Goal: Contribute content: Add original content to the website for others to see

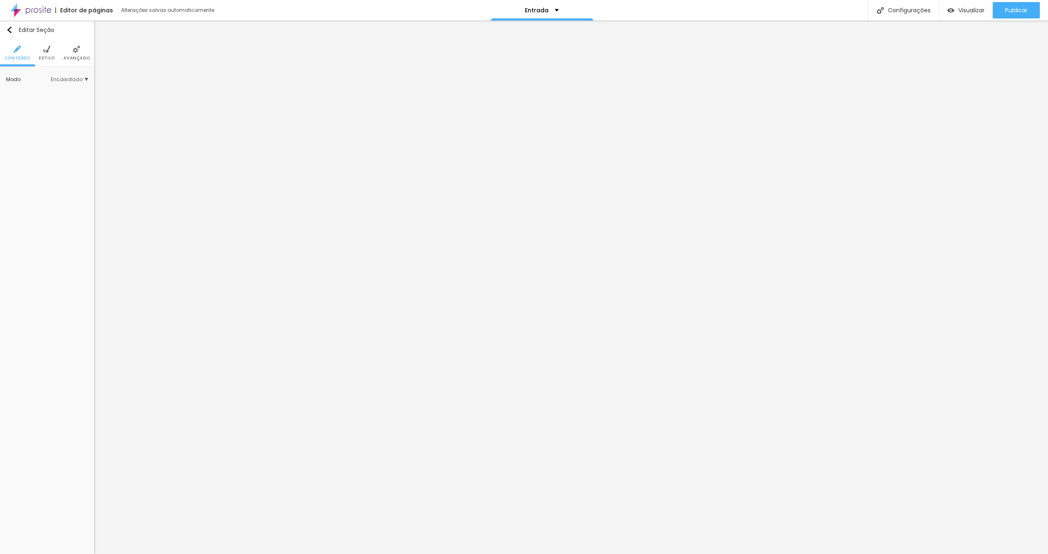
click at [45, 53] on li "Estilo" at bounding box center [47, 52] width 16 height 27
click at [46, 115] on span "Trocar imagem" at bounding box center [40, 117] width 52 height 10
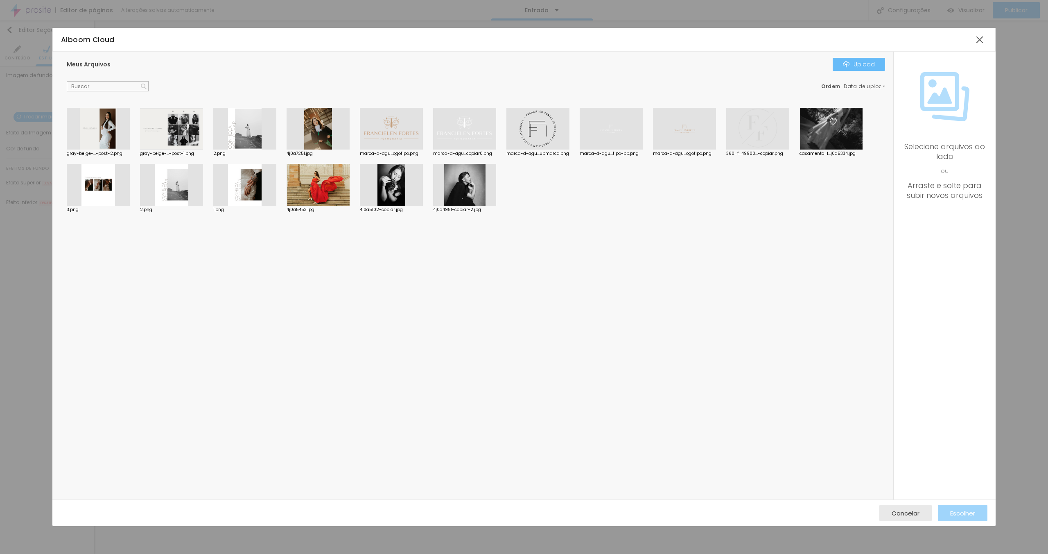
click at [858, 64] on div "Upload" at bounding box center [859, 64] width 32 height 7
click at [192, 491] on div at bounding box center [191, 492] width 6 height 6
click at [65, 513] on div at bounding box center [62, 516] width 6 height 6
click at [868, 61] on div "Upload" at bounding box center [859, 64] width 32 height 7
click at [907, 511] on span "Cancelar" at bounding box center [906, 512] width 28 height 7
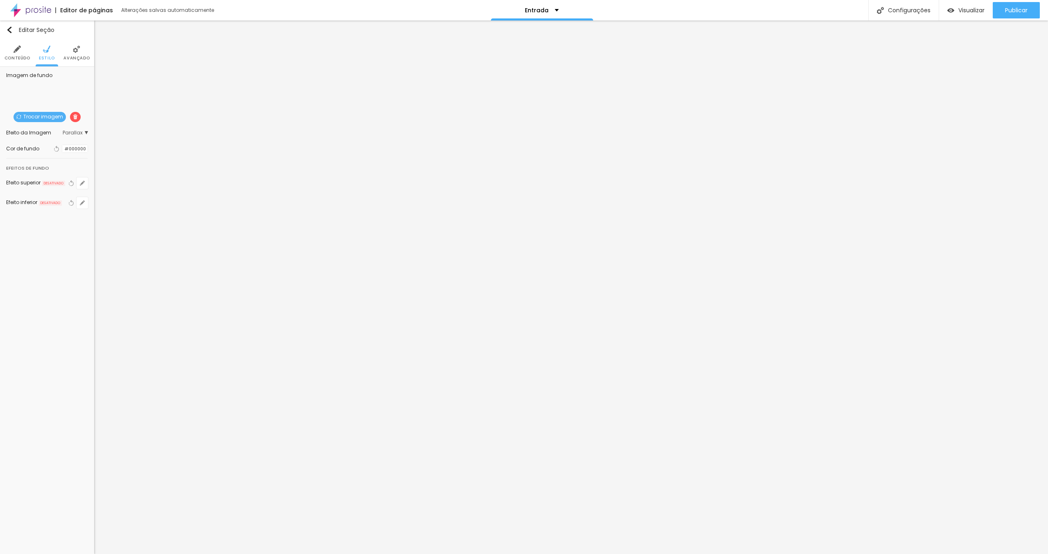
click at [52, 113] on span "Trocar imagem" at bounding box center [40, 117] width 52 height 10
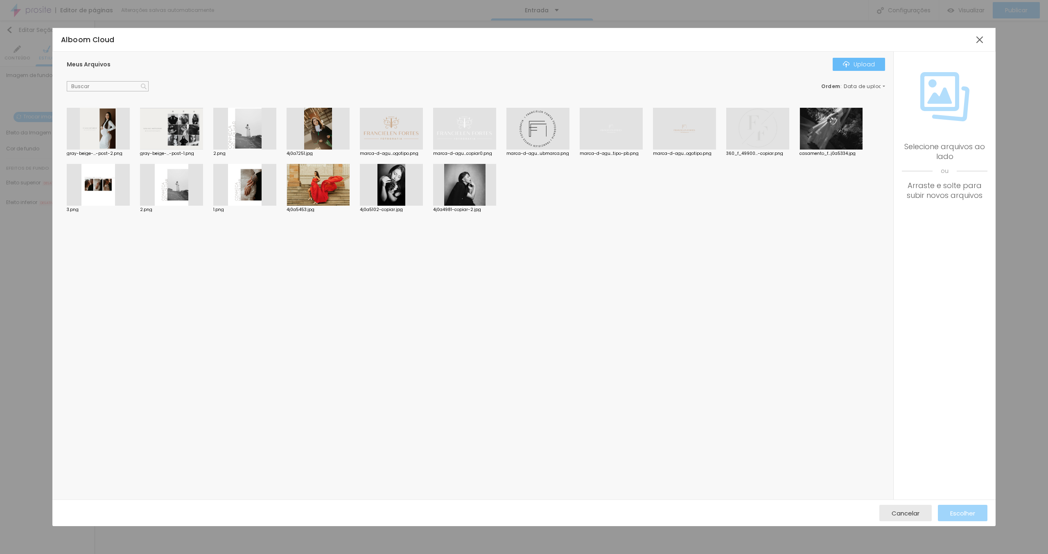
click at [857, 66] on div "Upload" at bounding box center [859, 64] width 32 height 7
click at [908, 511] on span "Cancelar" at bounding box center [906, 512] width 28 height 7
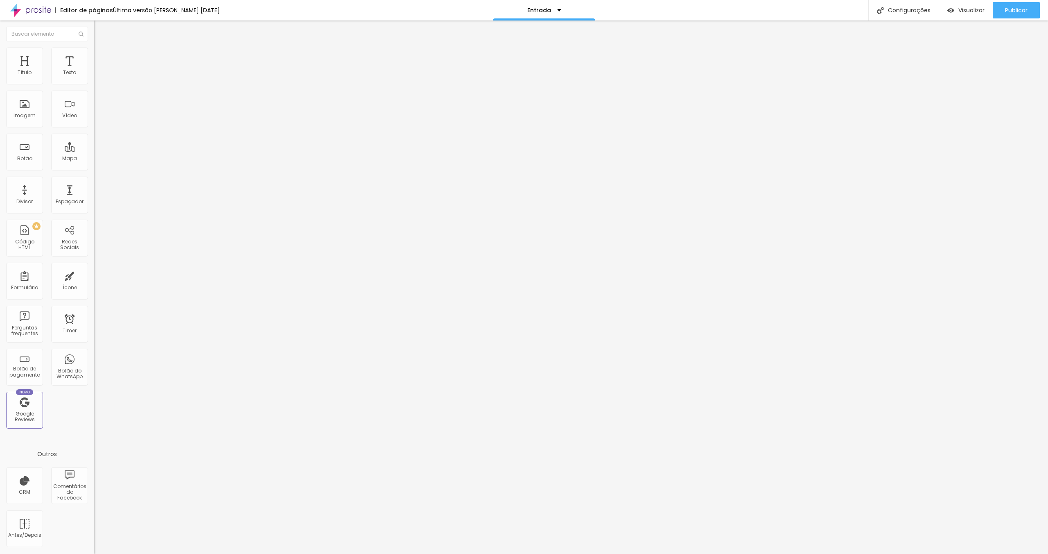
click at [102, 57] on span "Estilo" at bounding box center [108, 53] width 13 height 7
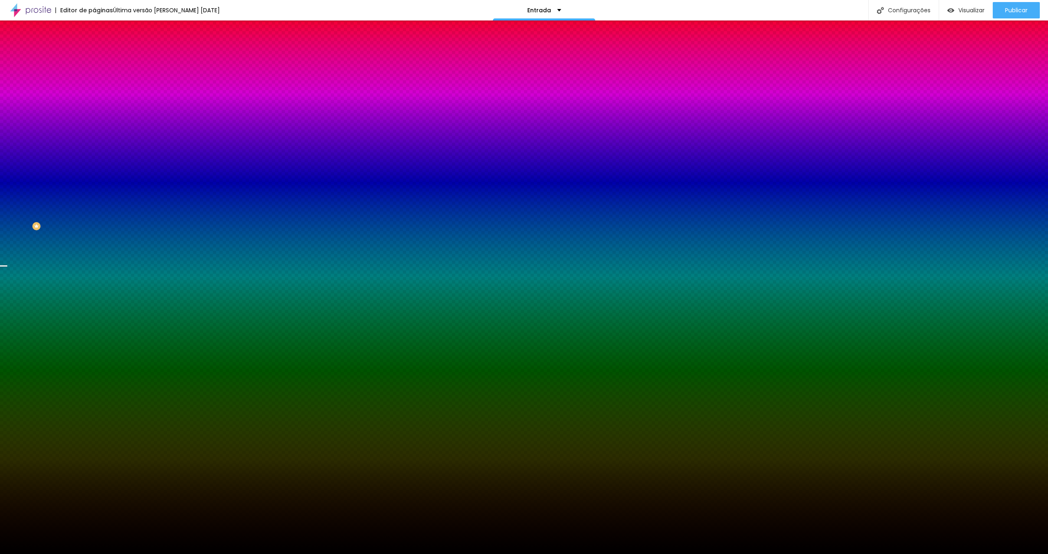
click at [94, 56] on img at bounding box center [97, 59] width 7 height 7
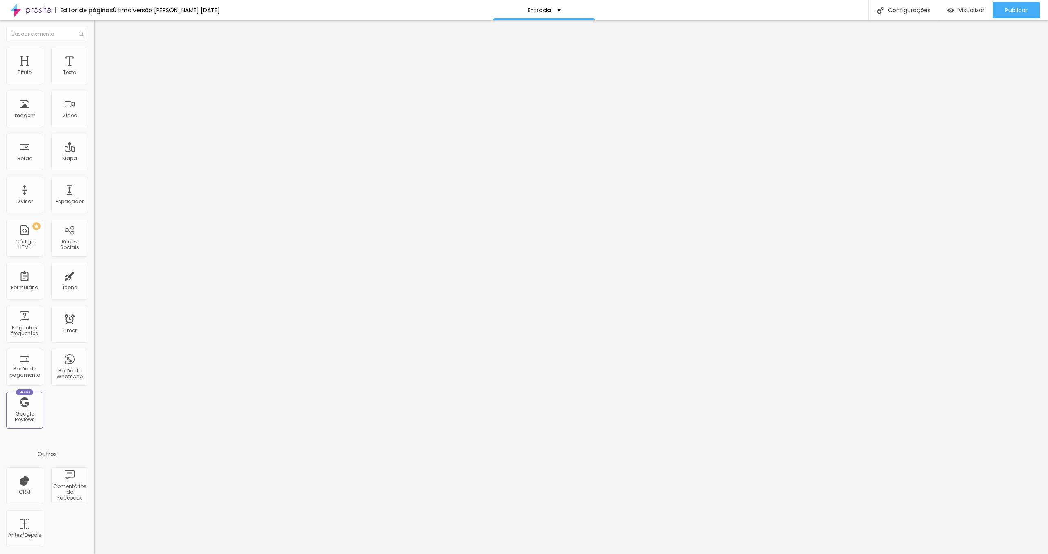
click at [94, 52] on img at bounding box center [97, 51] width 7 height 7
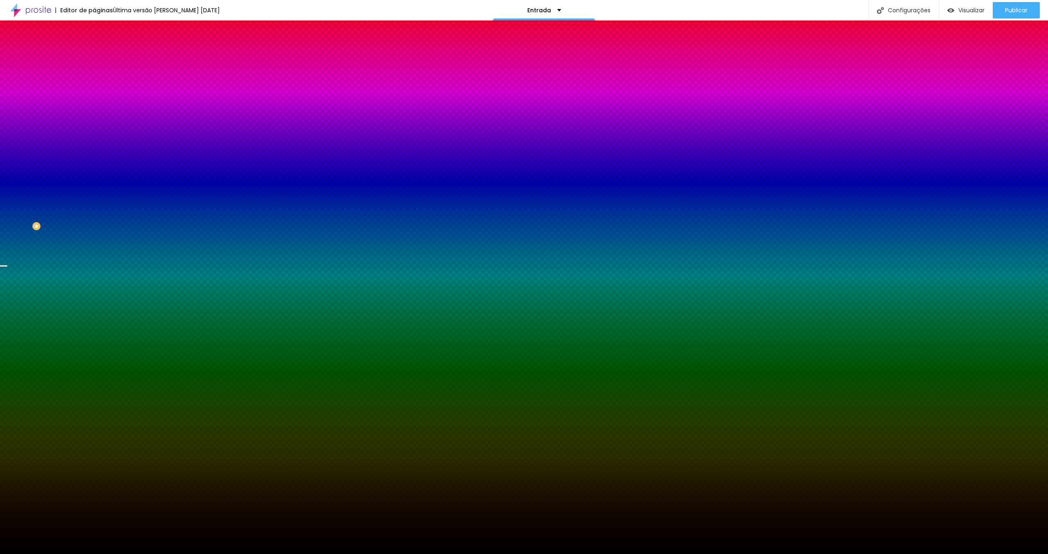
click at [94, 75] on span "Trocar imagem" at bounding box center [116, 71] width 45 height 7
click at [94, 75] on div "Trocar imagem" at bounding box center [141, 72] width 94 height 6
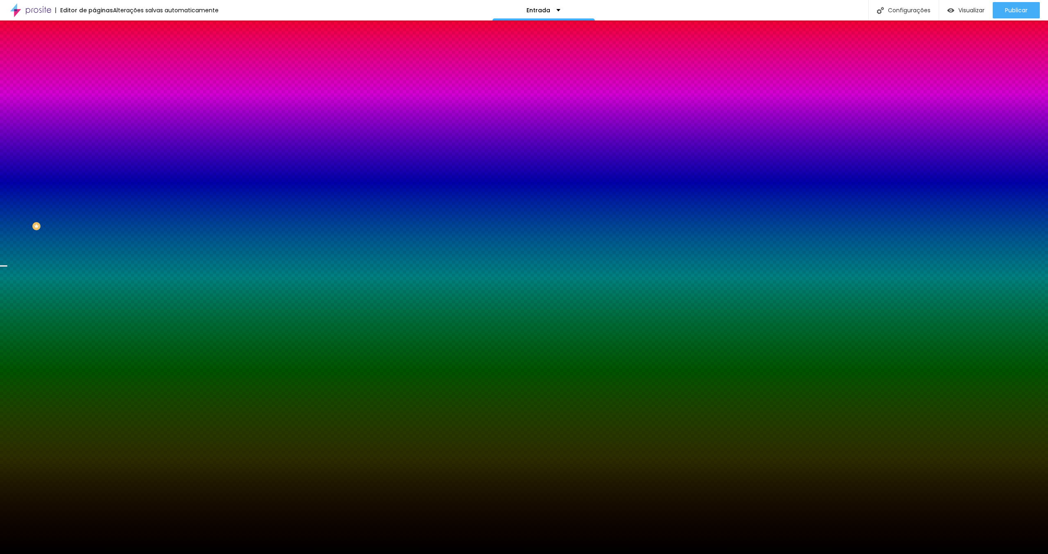
click at [94, 56] on img at bounding box center [97, 59] width 7 height 7
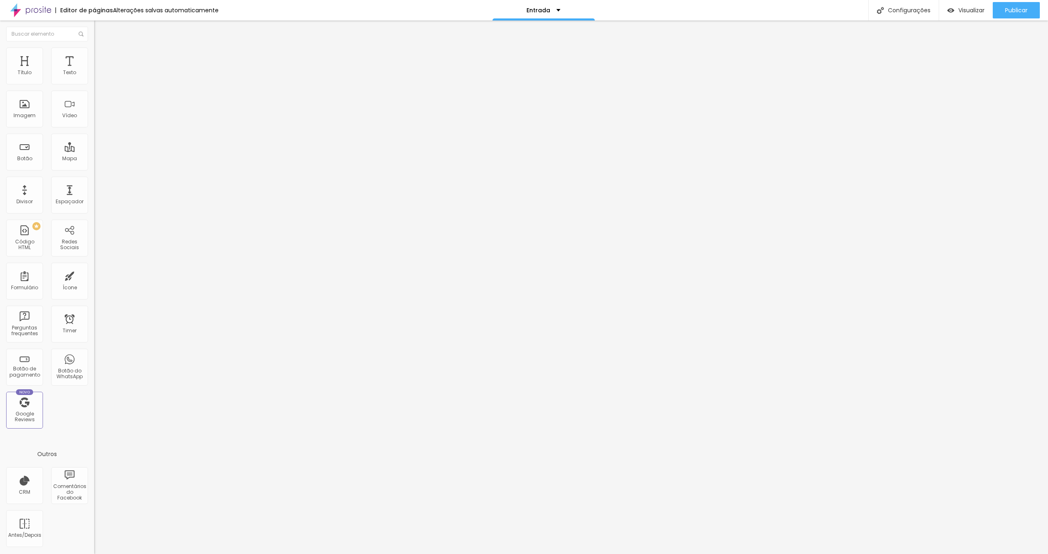
type input "5"
type input "10"
type input "20"
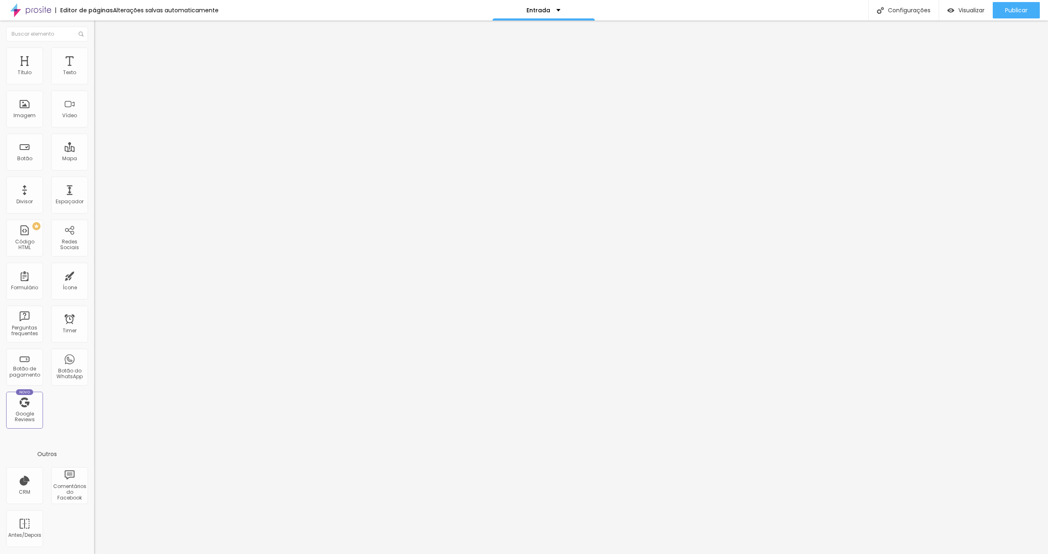
type input "20"
type input "25"
type input "20"
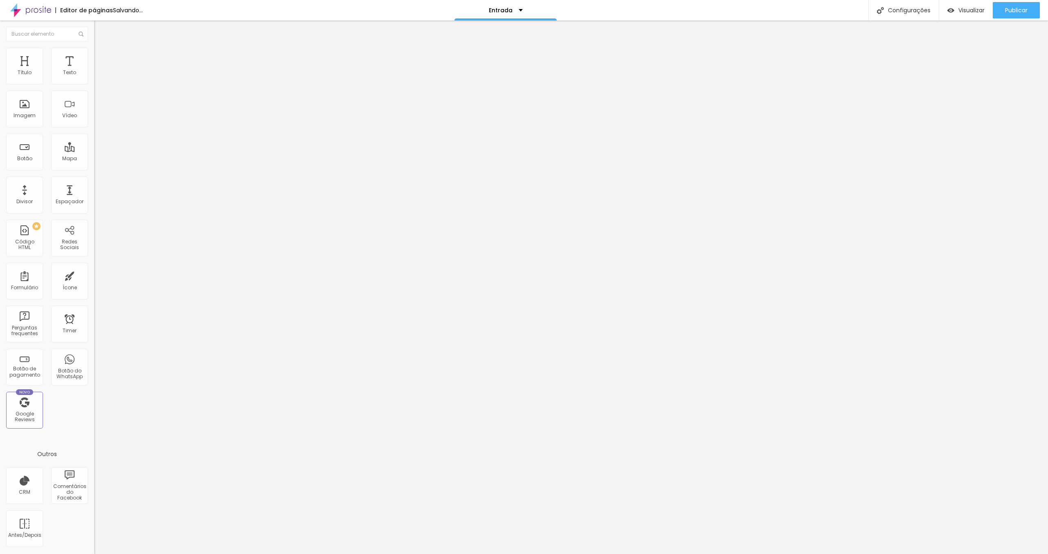
type input "15"
type input "10"
type input "5"
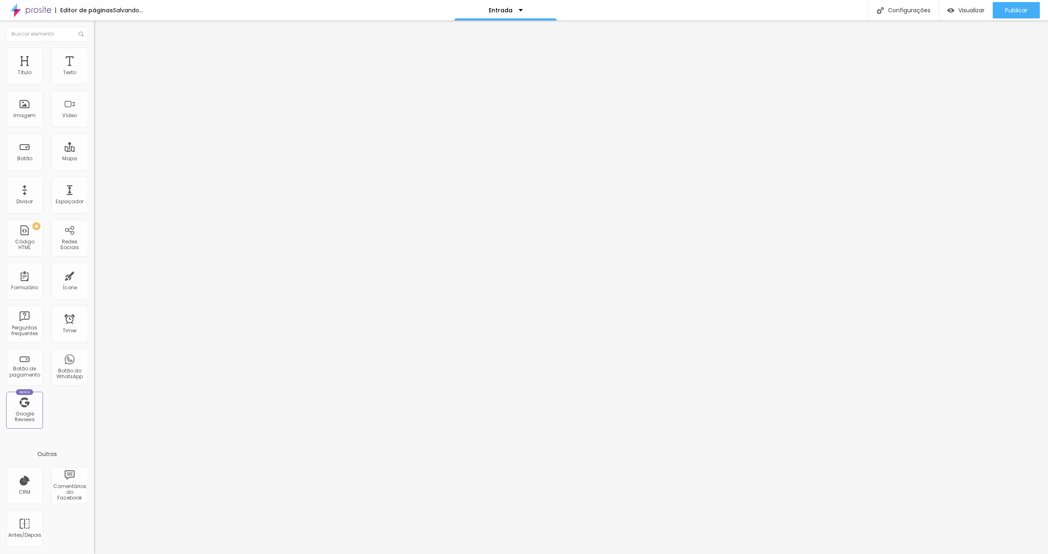
type input "5"
type input "0"
drag, startPoint x: 18, startPoint y: 80, endPoint x: 0, endPoint y: 78, distance: 17.8
click at [94, 159] on input "range" at bounding box center [120, 162] width 53 height 7
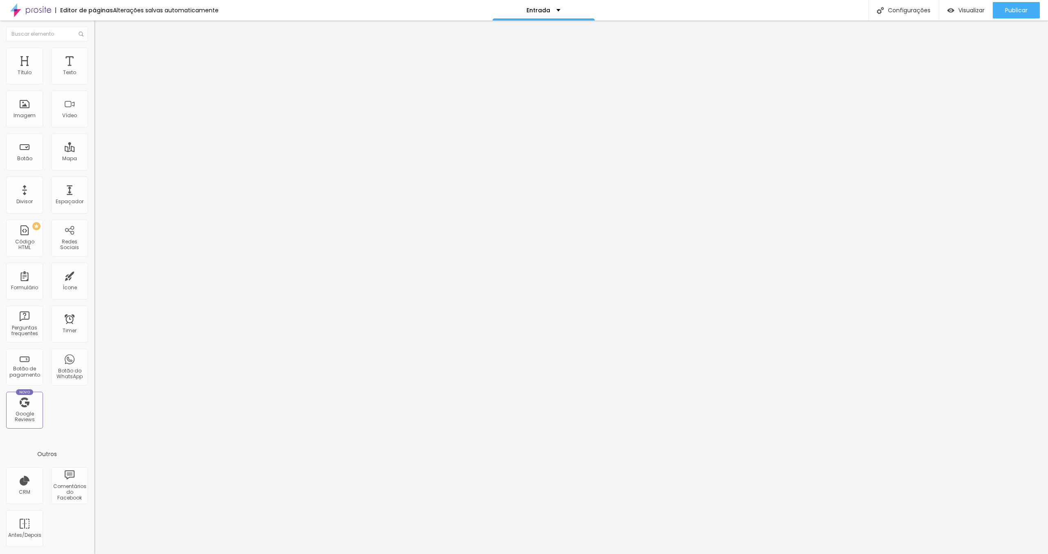
type input "23"
type input "222"
type input "332"
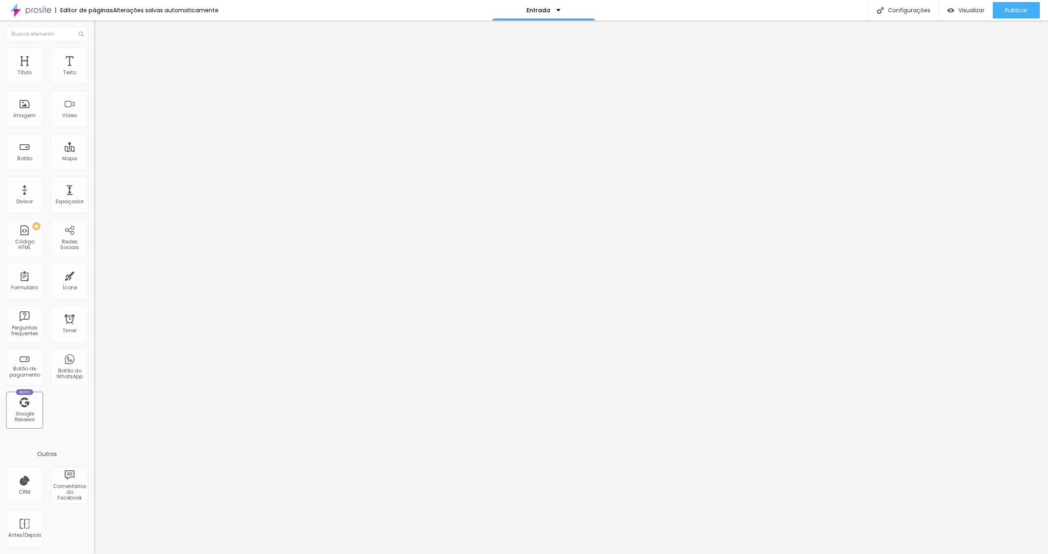
type input "332"
type input "397"
type input "482"
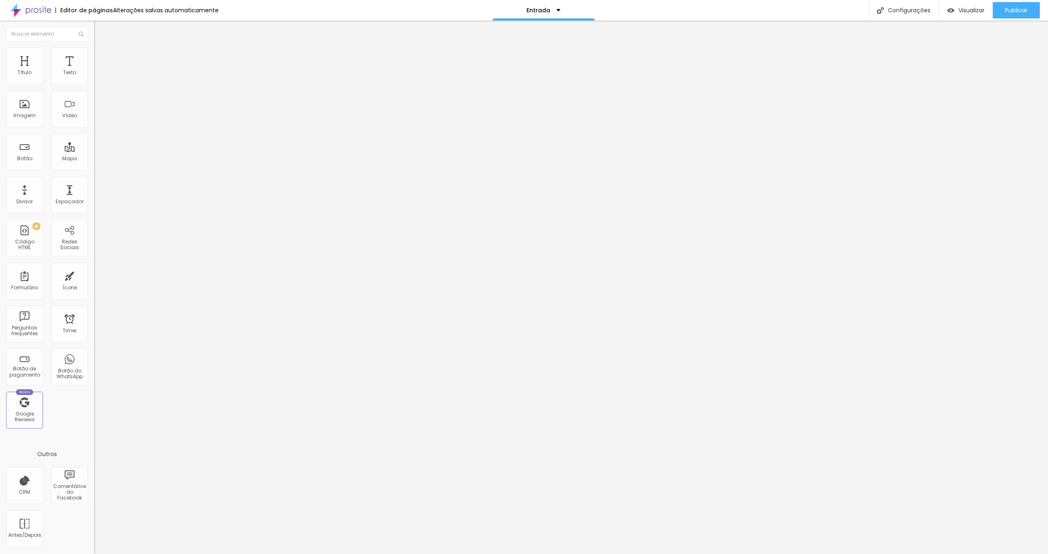
type input "500"
type input "497"
type input "439"
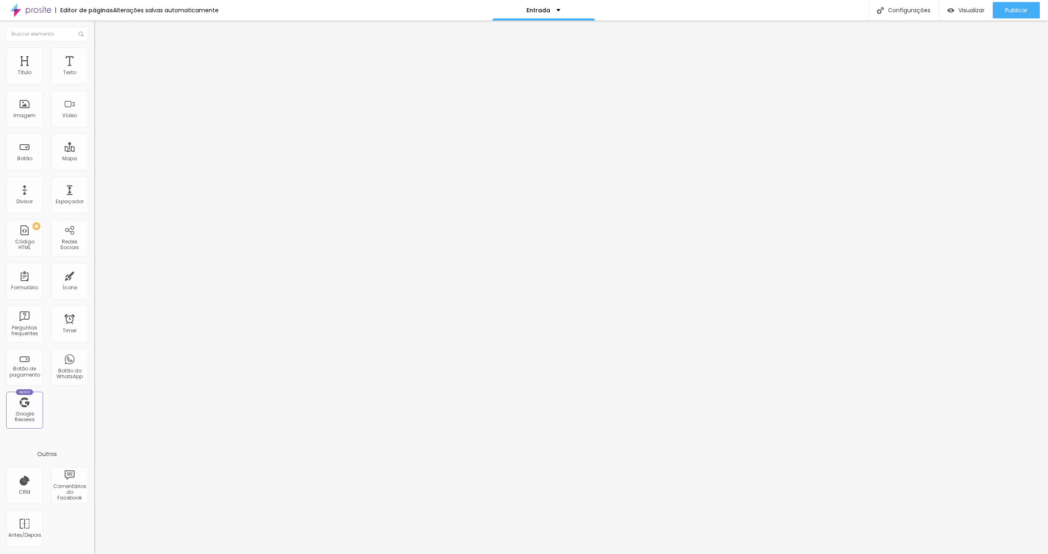
type input "439"
type input "431"
type input "410"
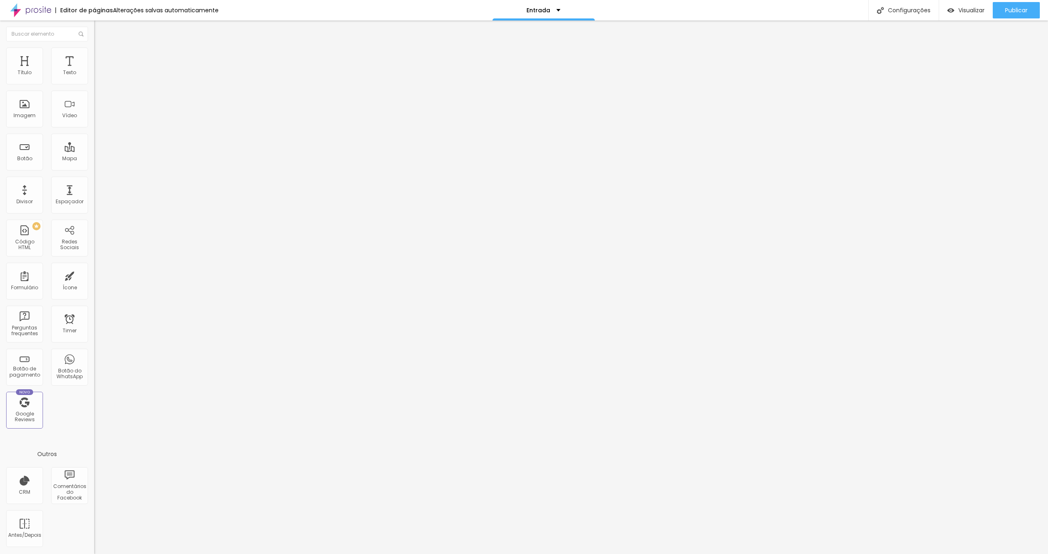
type input "372"
type input "355"
type input "306"
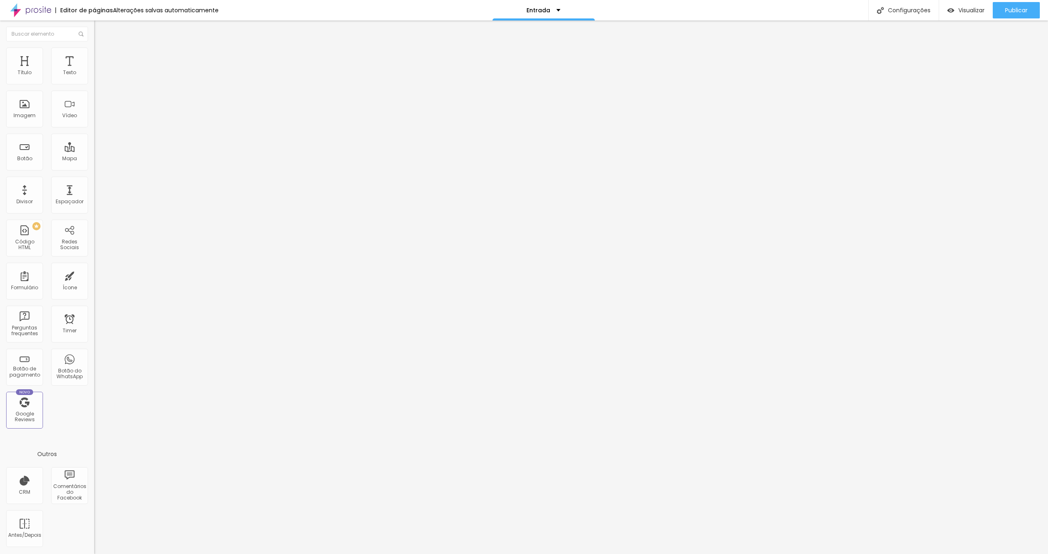
type input "306"
type input "265"
type input "216"
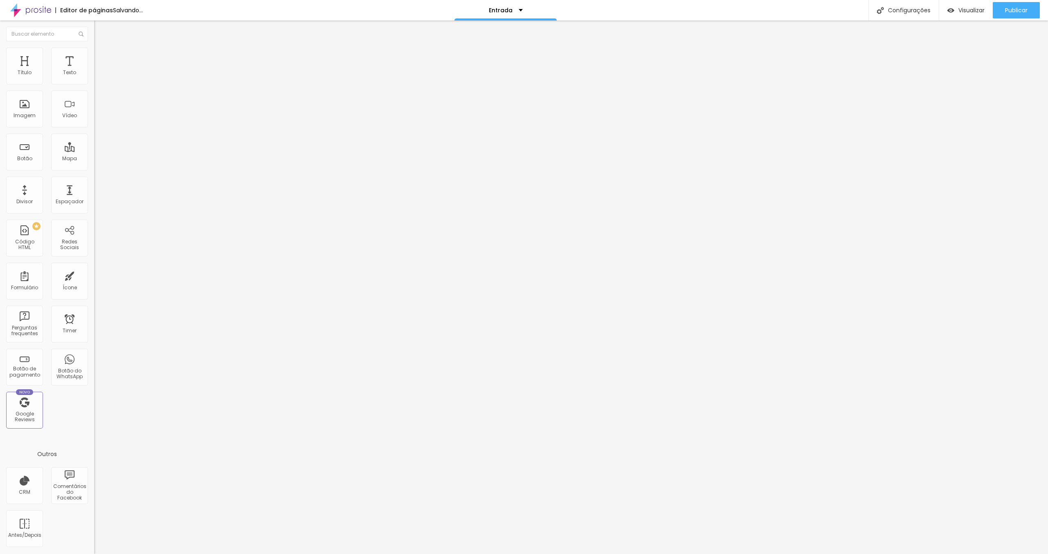
type input "183"
type input "166"
type input "158"
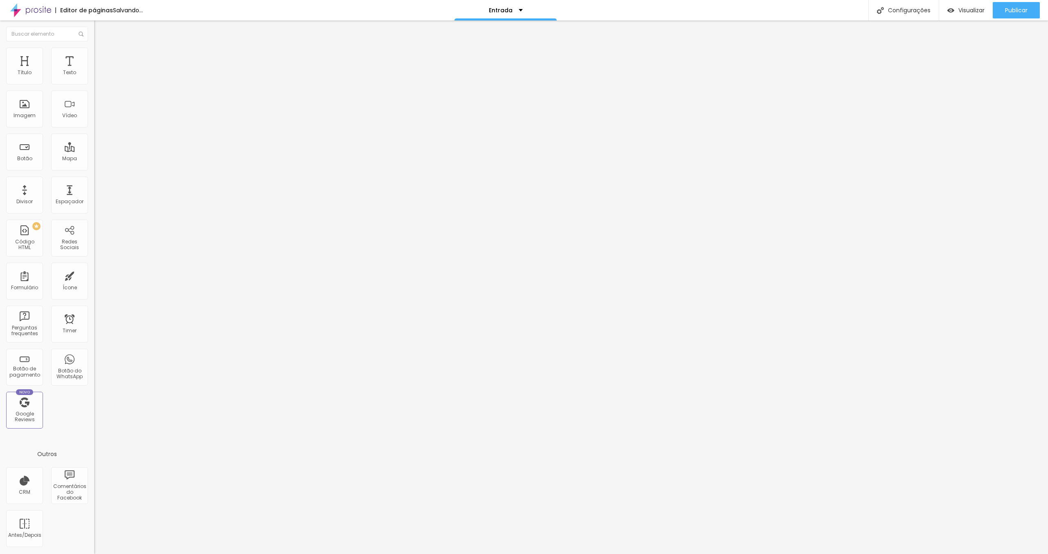
type input "158"
type input "156"
type input "155"
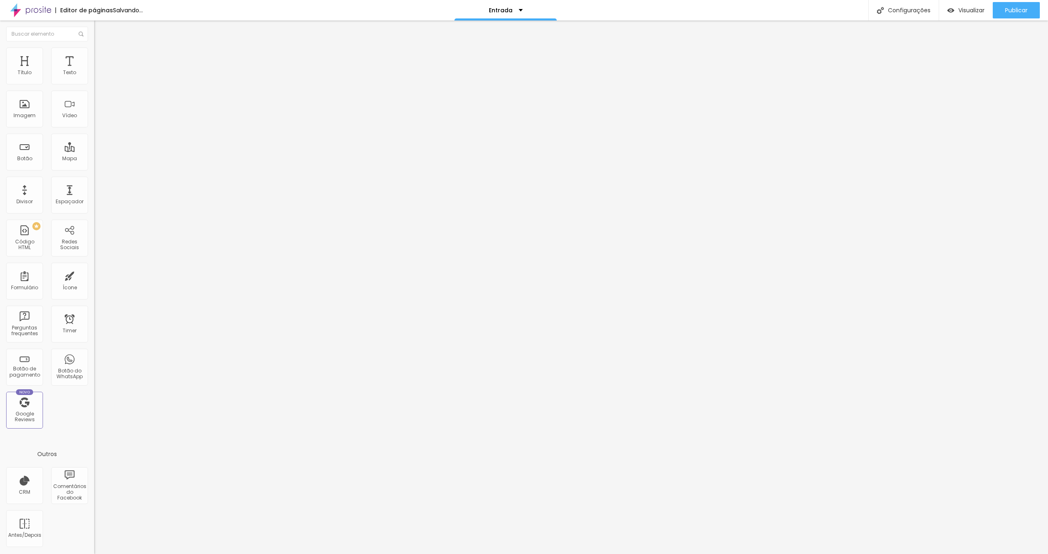
type input "154"
type input "152"
type input "149"
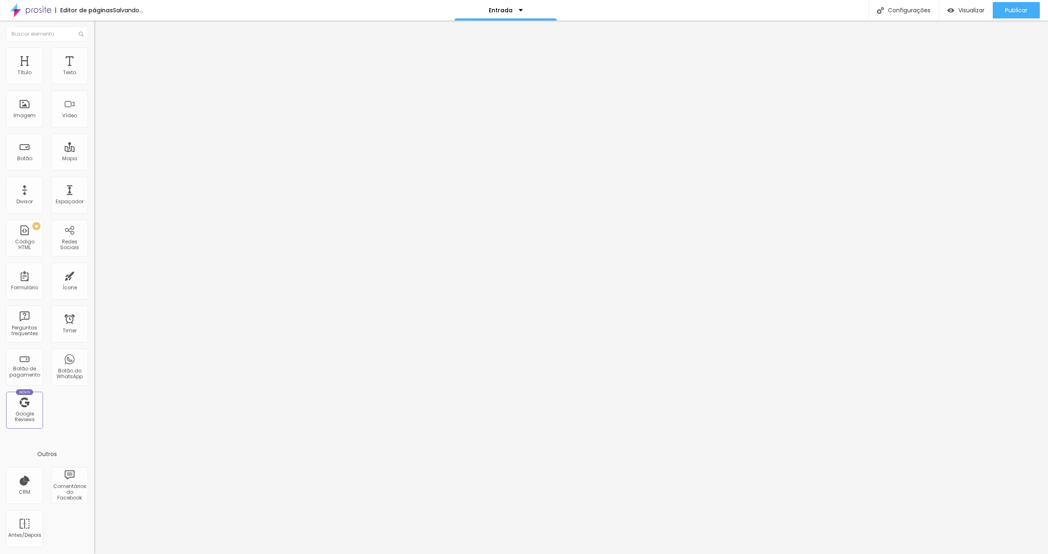
type input "149"
type input "148"
type input "146"
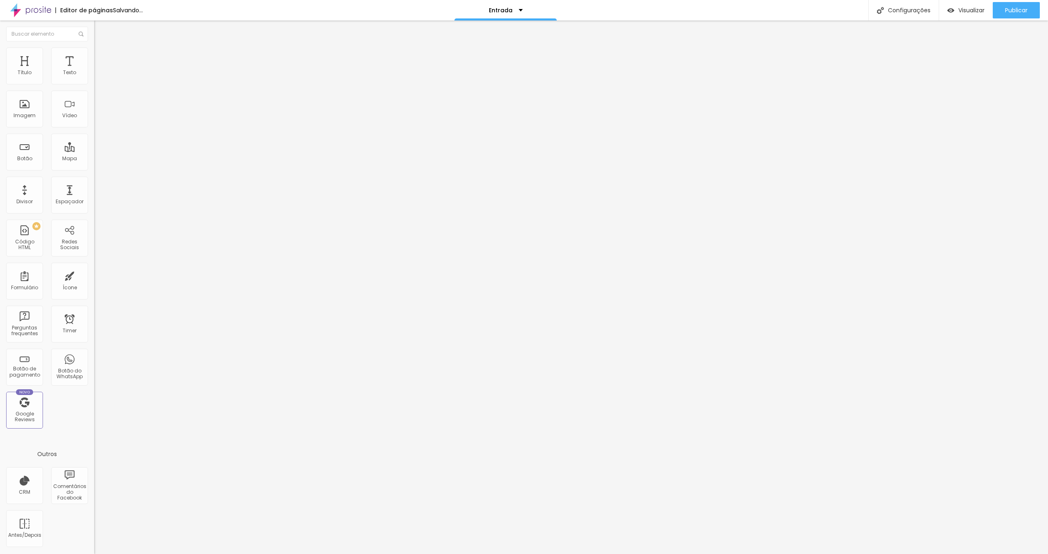
type input "149"
type input "156"
type input "161"
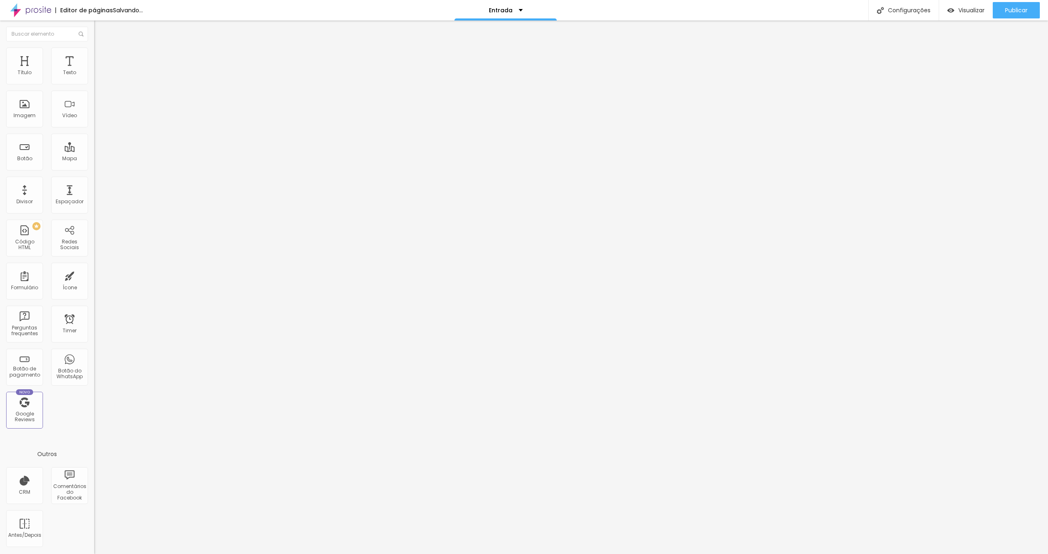
type input "161"
type input "168"
type input "181"
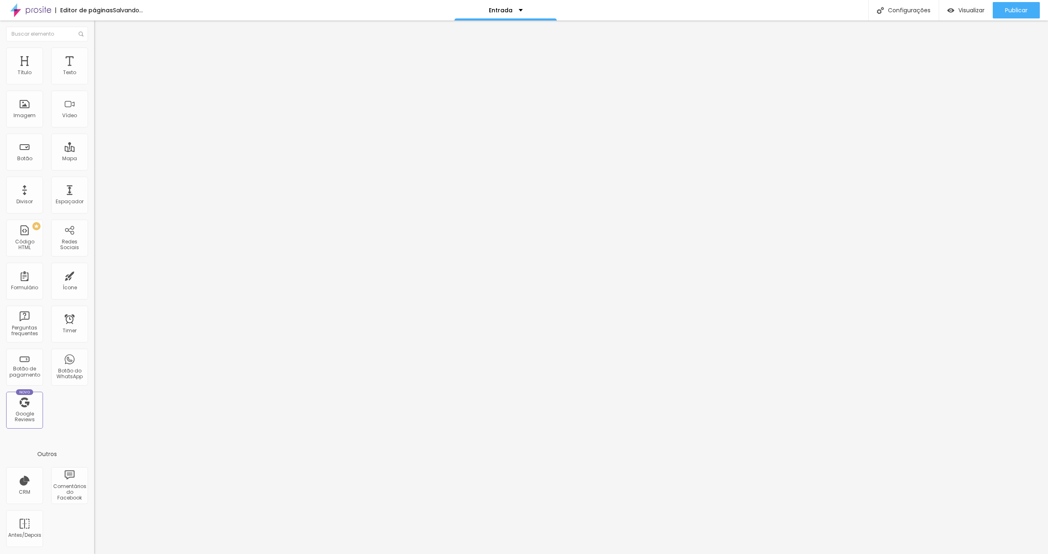
type input "206"
type input "228"
type input "257"
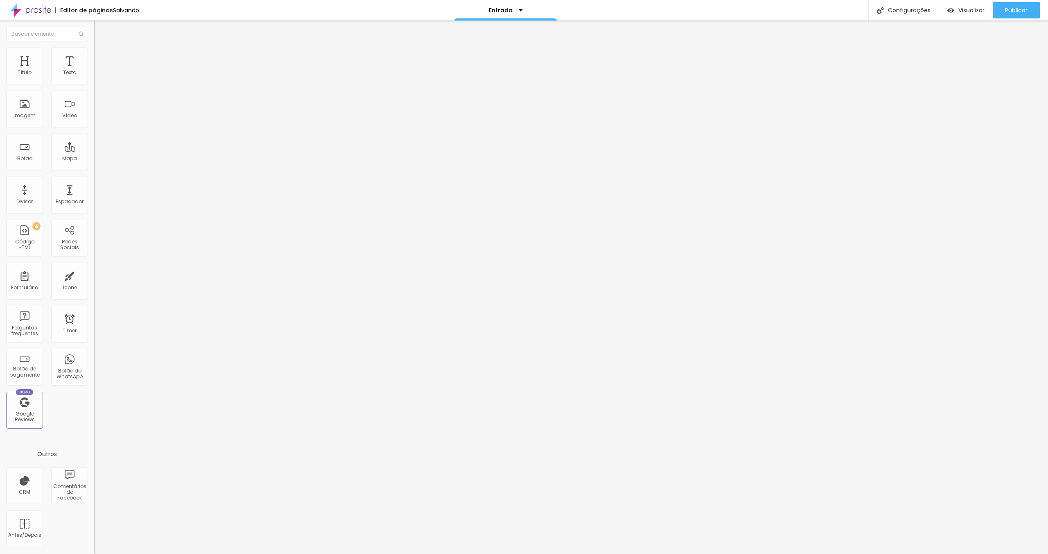
type input "257"
type input "290"
type input "310"
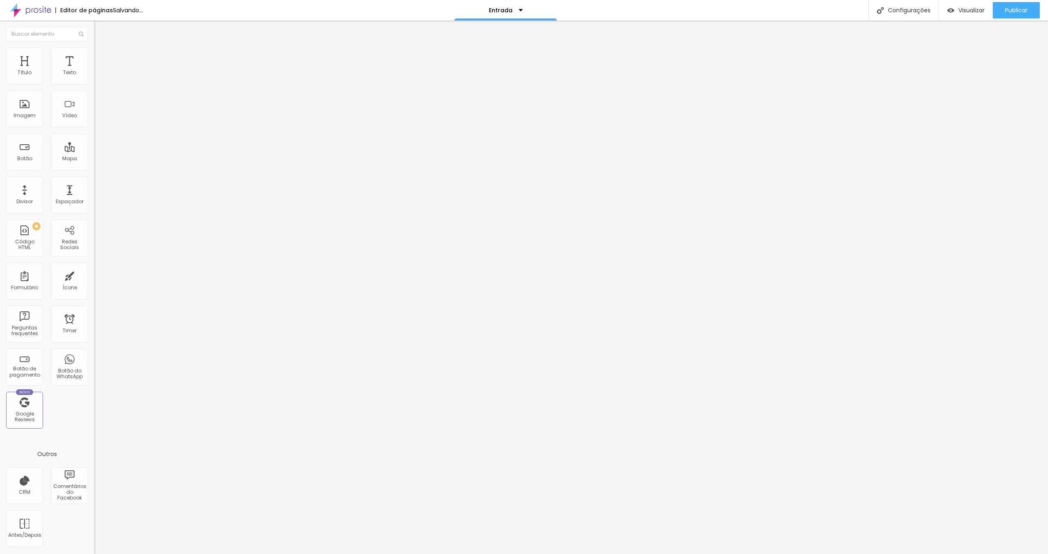
type input "352"
type input "381"
type input "398"
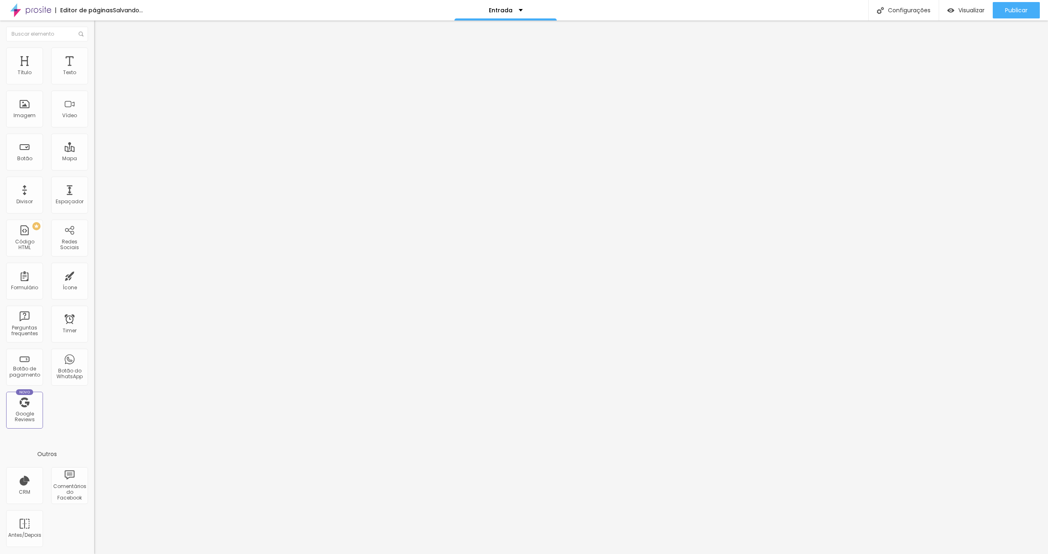
type input "398"
type input "404"
type input "405"
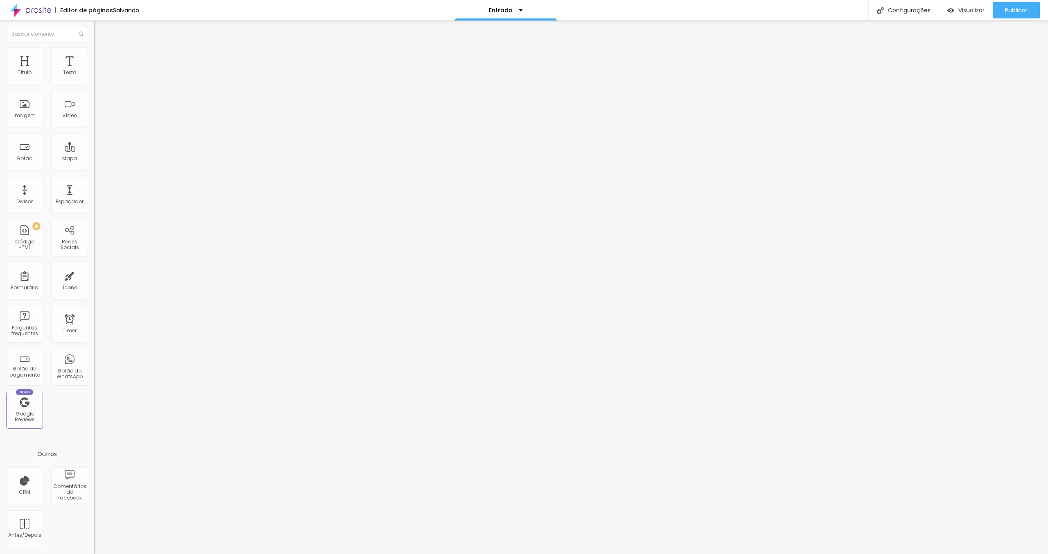
type input "406"
type input "405"
type input "402"
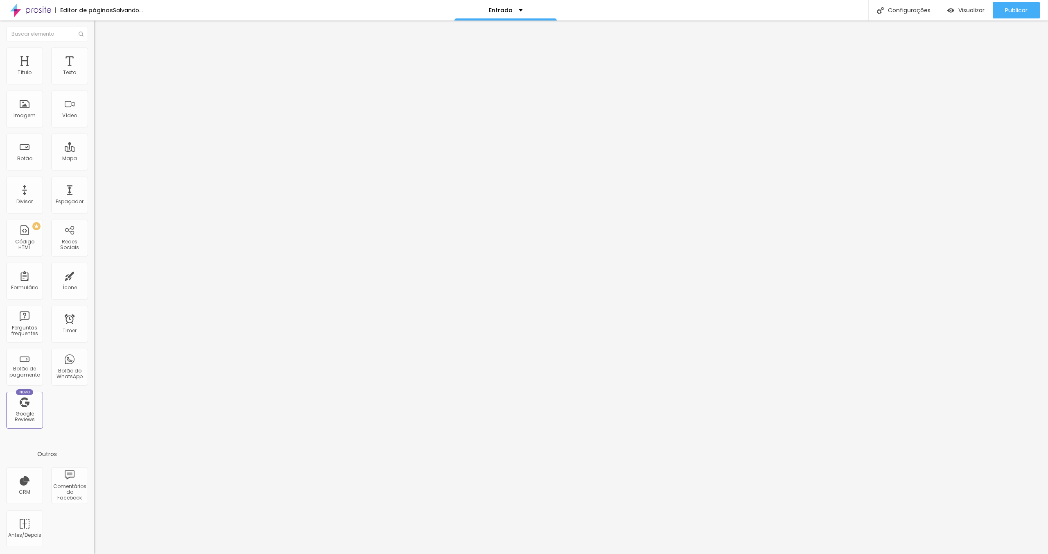
type input "402"
type input "399"
type input "385"
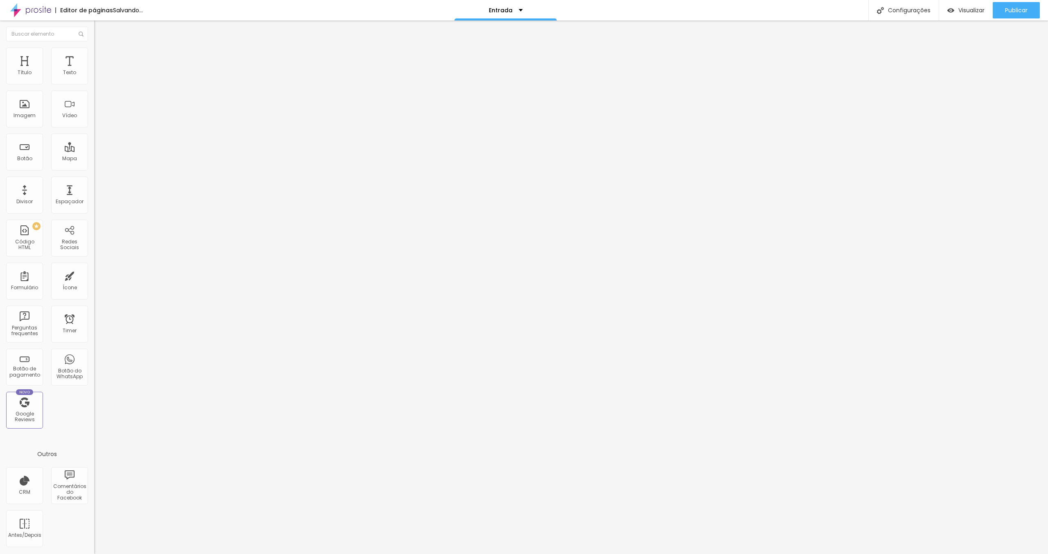
type input "352"
type input "319"
type input "290"
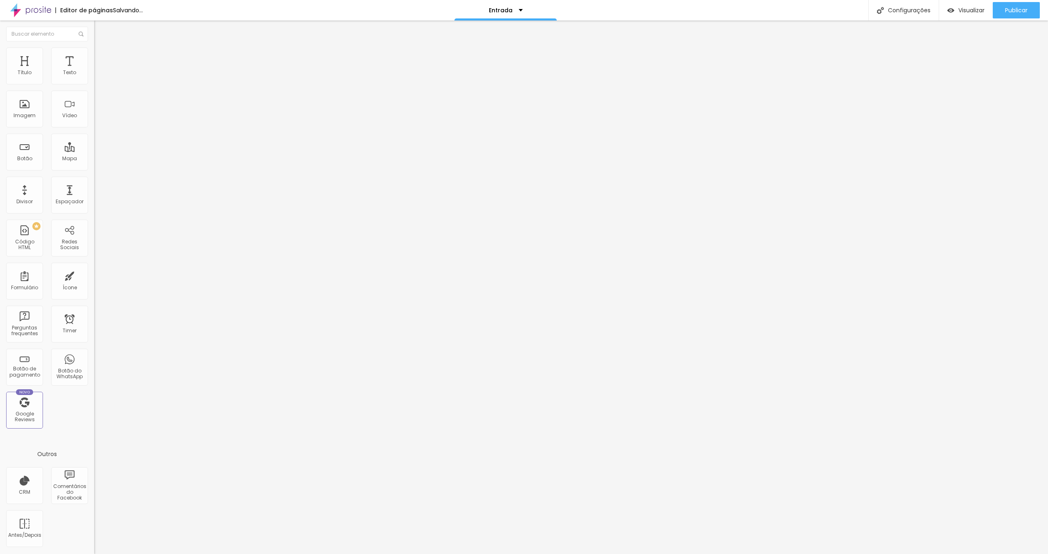
type input "290"
type input "280"
type input "275"
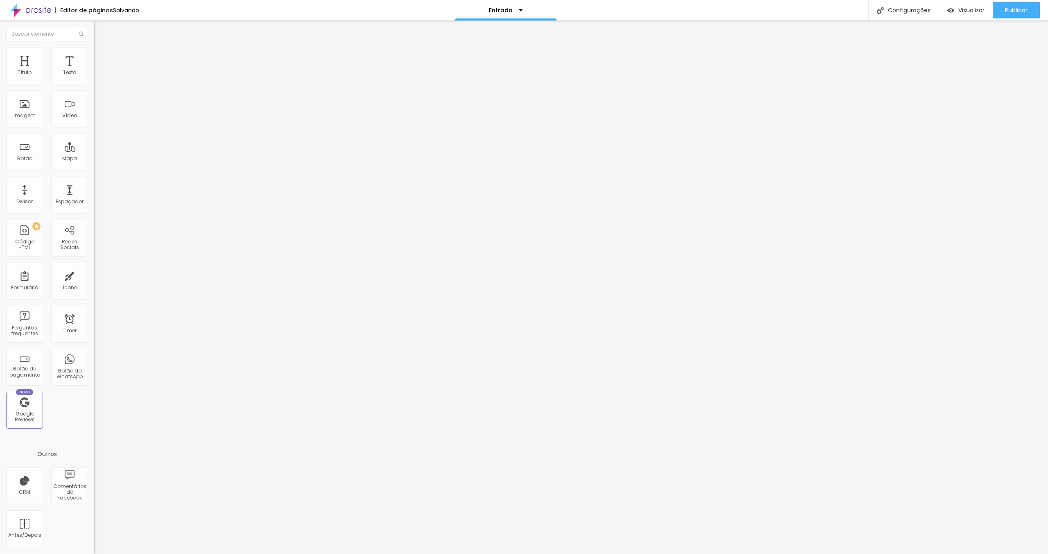
type input "274"
type input "273"
type input "271"
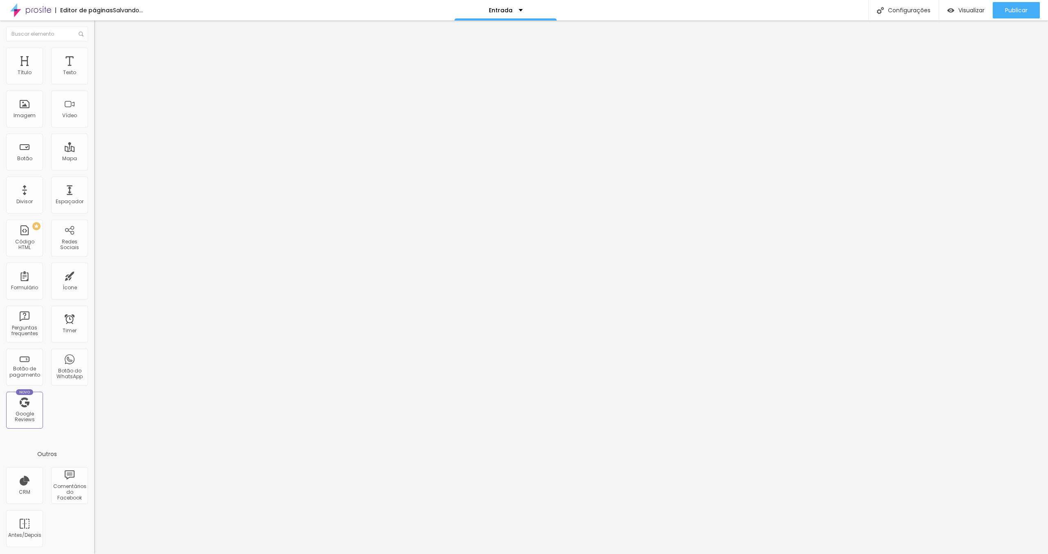
type input "271"
type input "270"
type input "269"
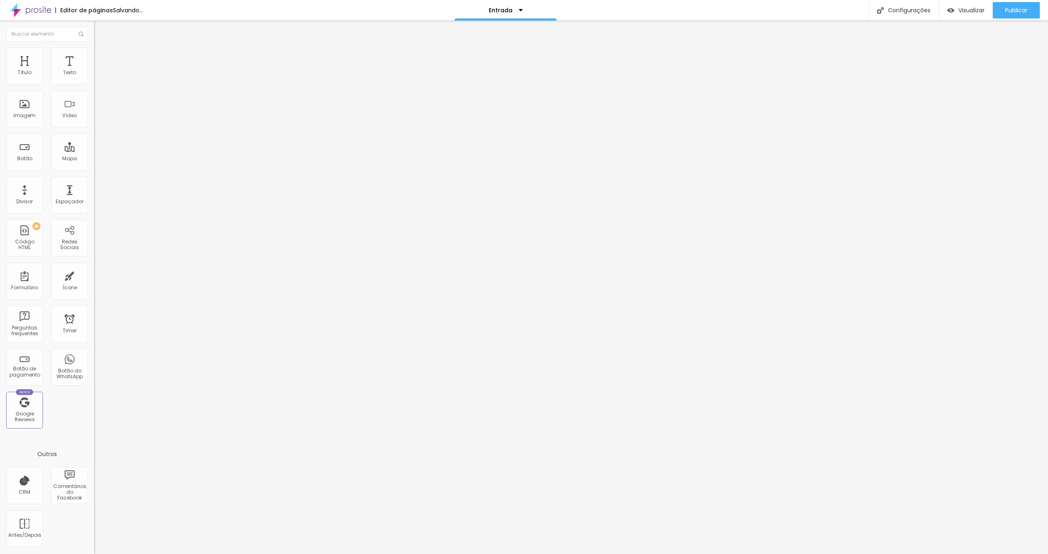
type input "261"
type input "249"
type input "247"
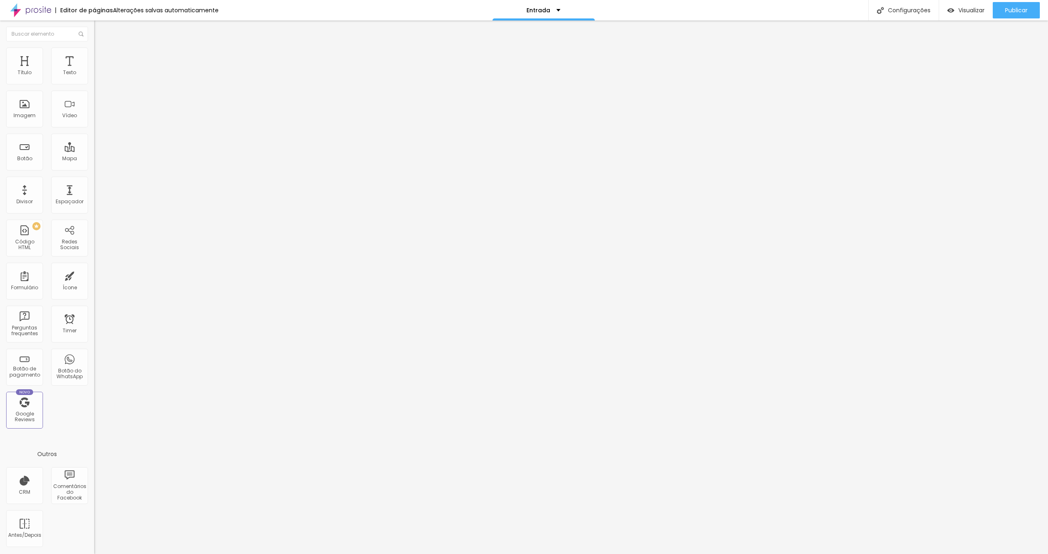
type input "247"
type input "244"
type input "240"
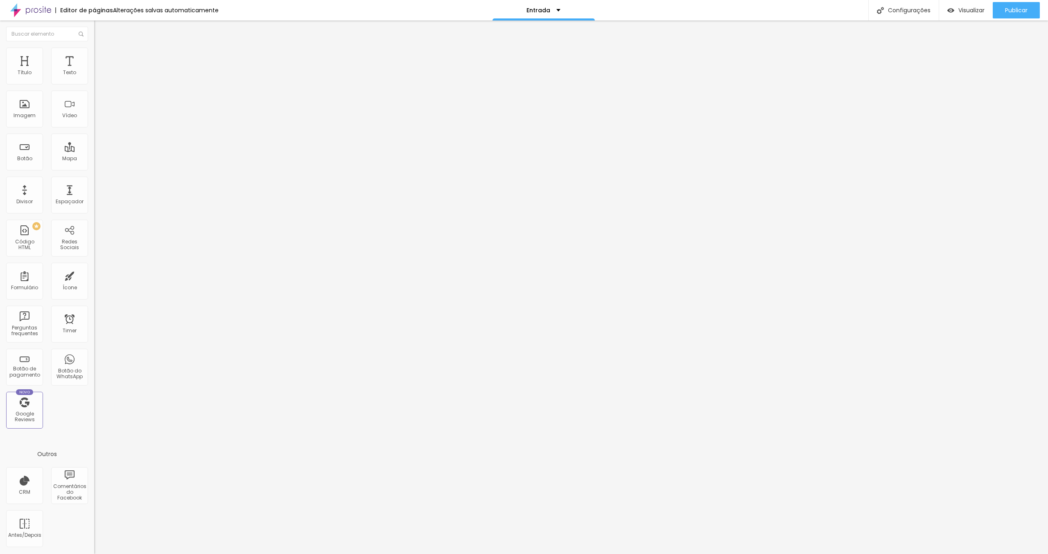
type input "238"
type input "236"
type input "235"
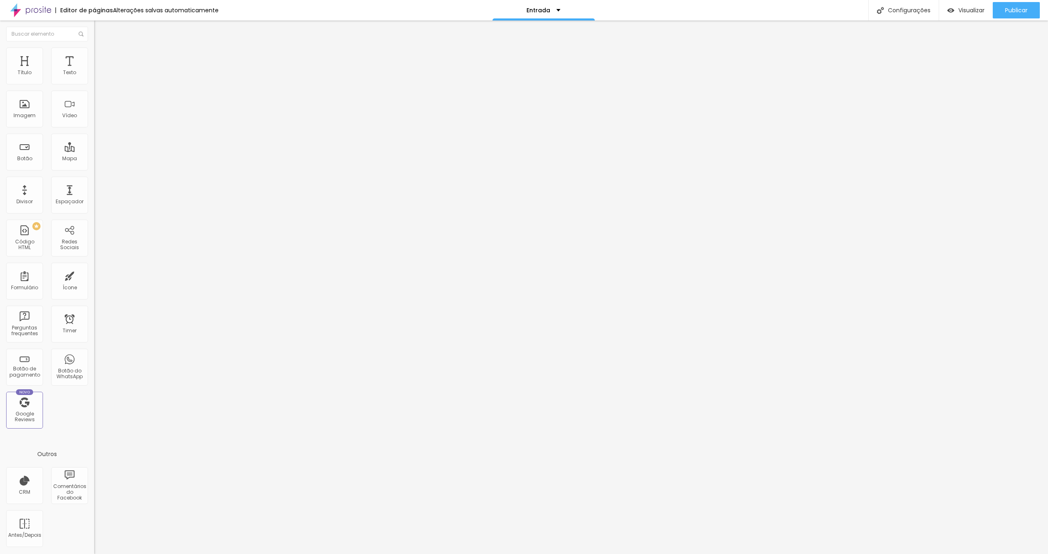
type input "235"
type input "234"
type input "233"
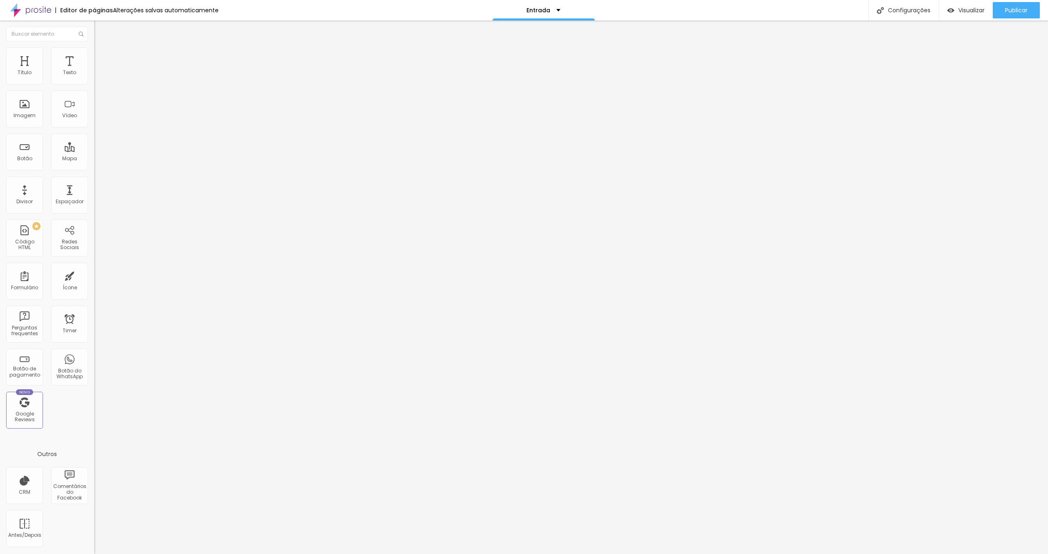
type input "232"
type input "229"
type input "225"
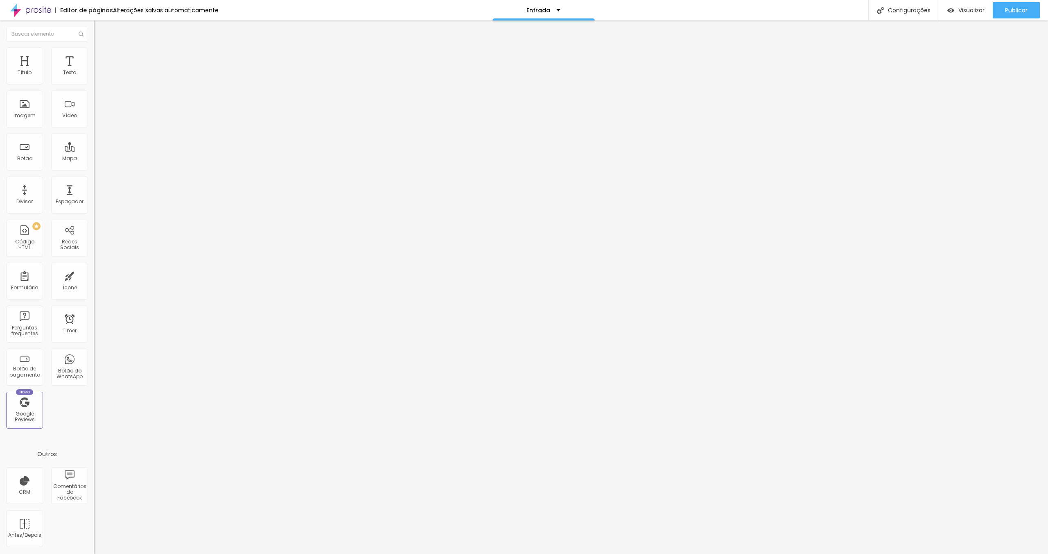
type input "225"
type input "223"
type input "221"
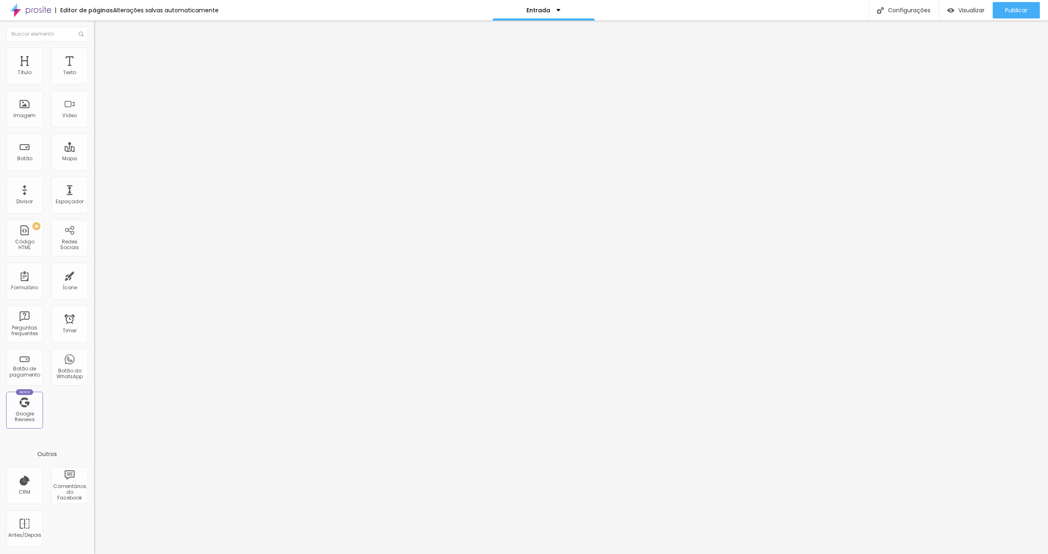
type input "217"
type input "213"
type input "210"
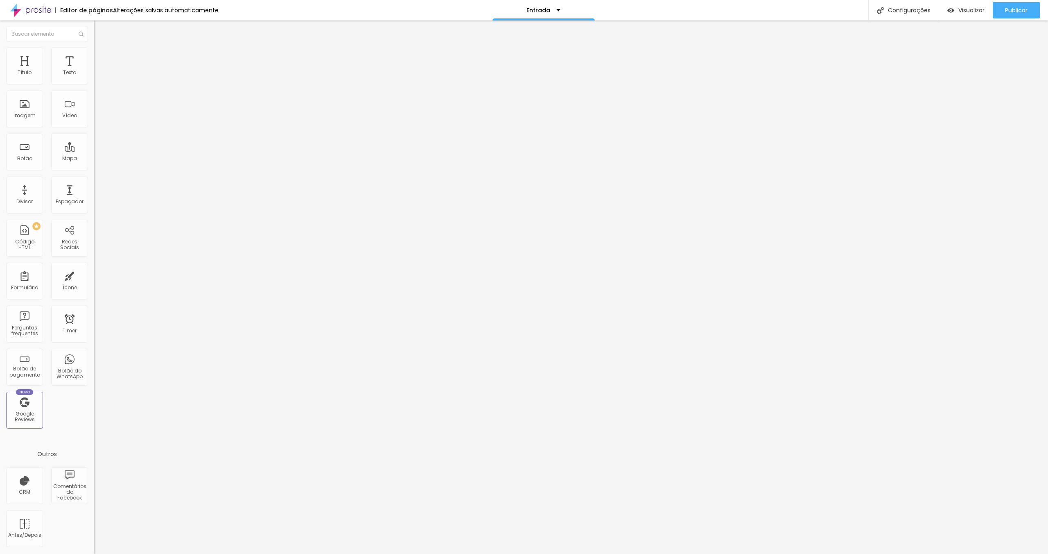
type input "210"
type input "208"
type input "206"
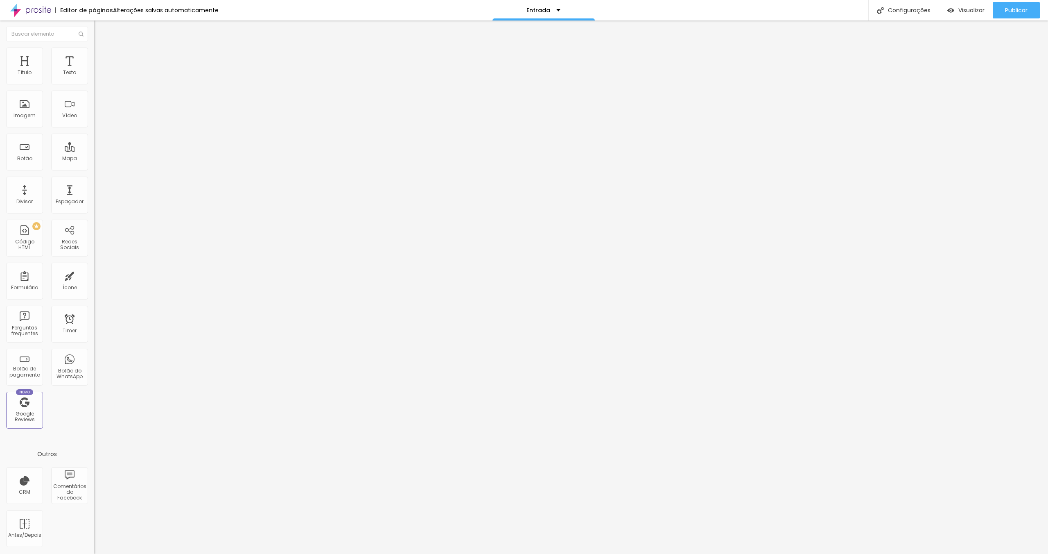
type input "205"
type input "204"
type input "205"
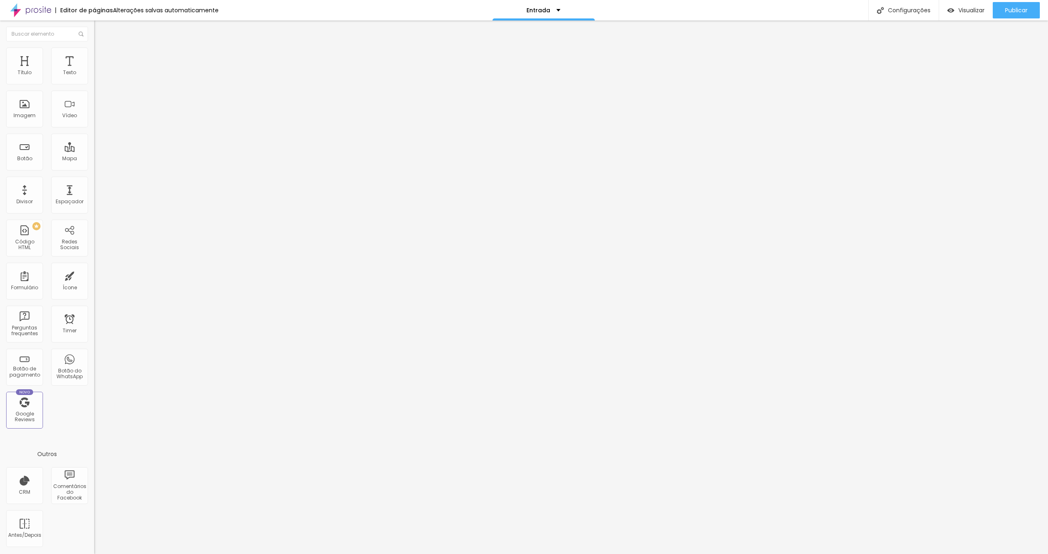
type input "205"
type input "206"
type input "207"
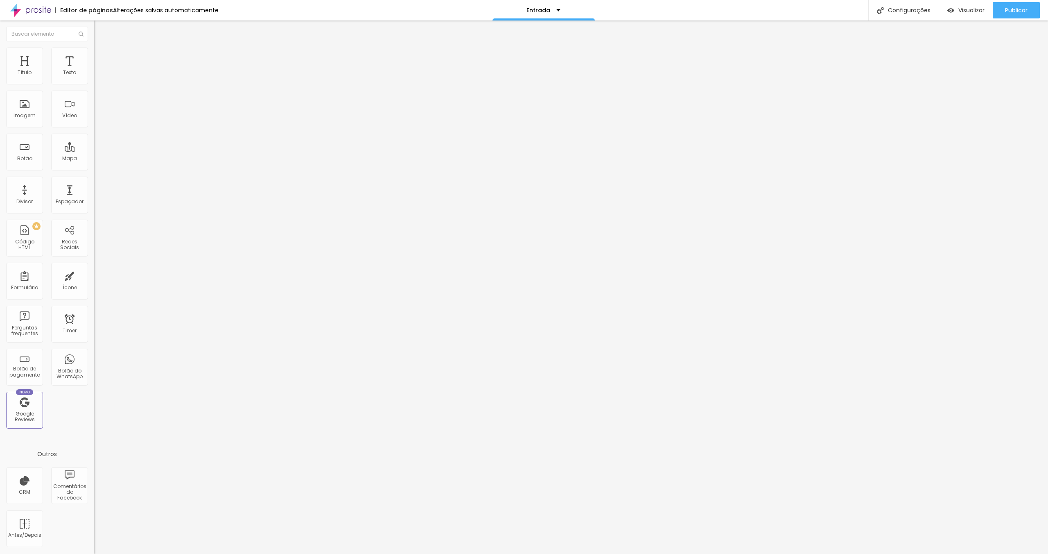
type input "210"
type input "212"
type input "214"
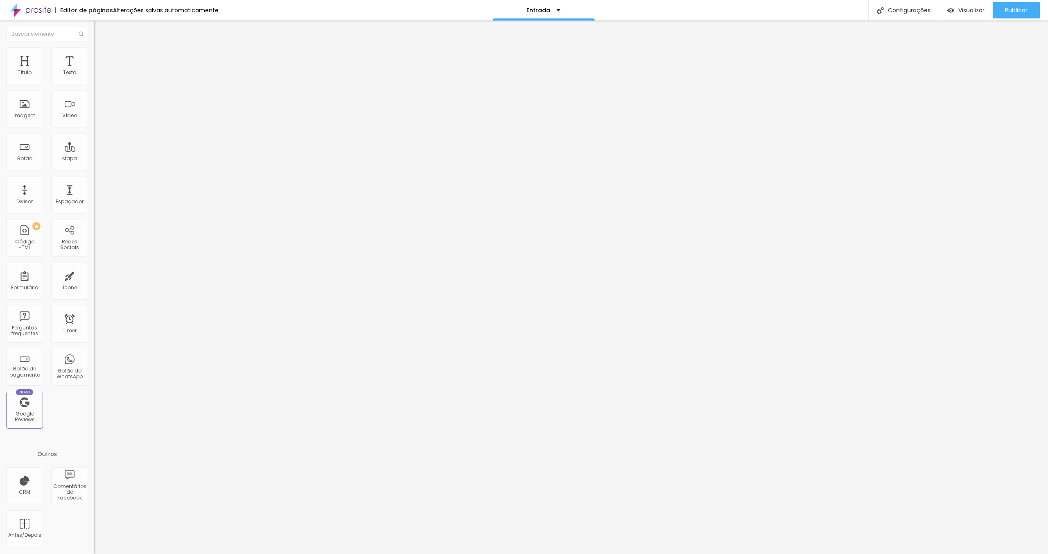
type input "214"
type input "218"
type input "224"
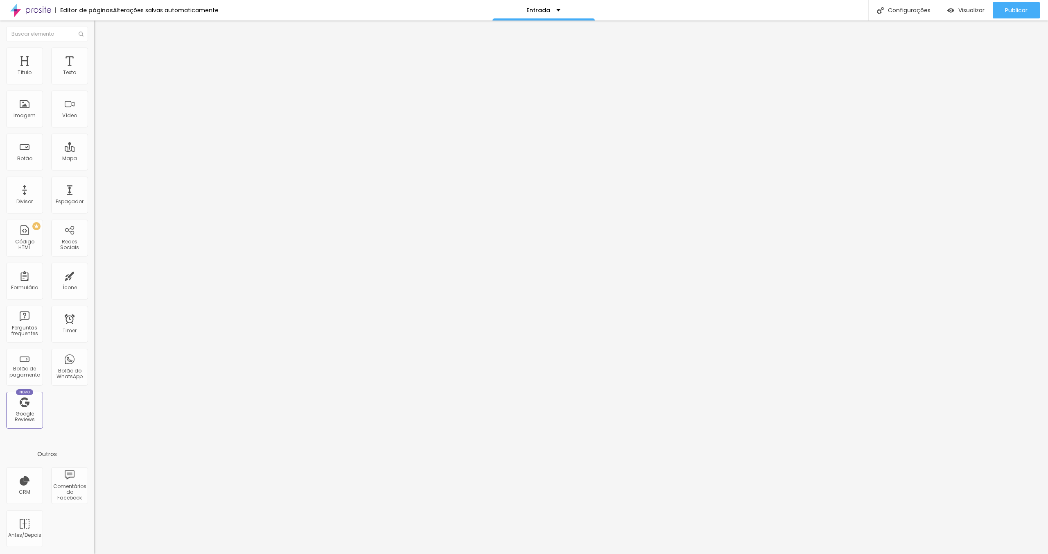
type input "227"
type input "230"
type input "232"
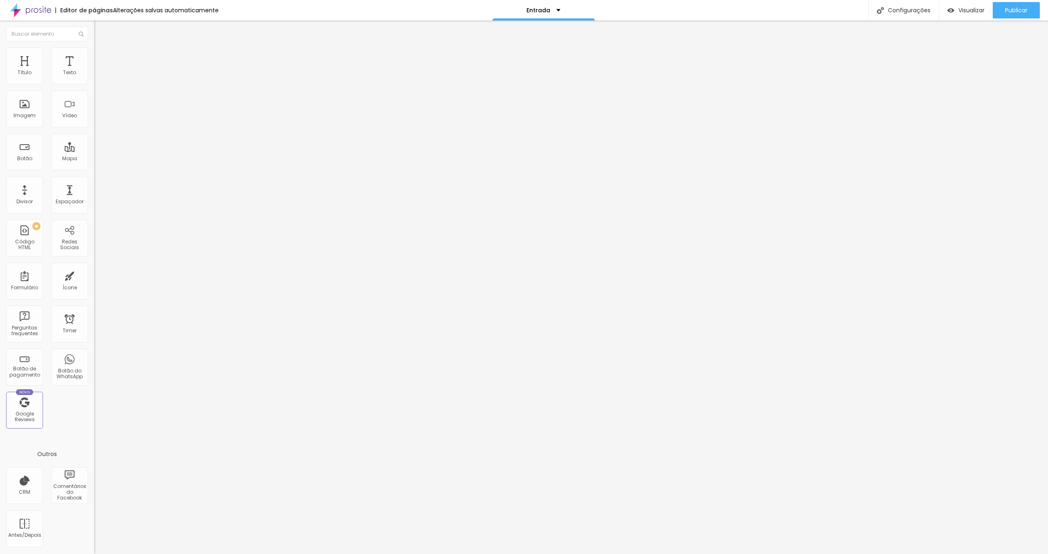
type input "232"
type input "233"
type input "234"
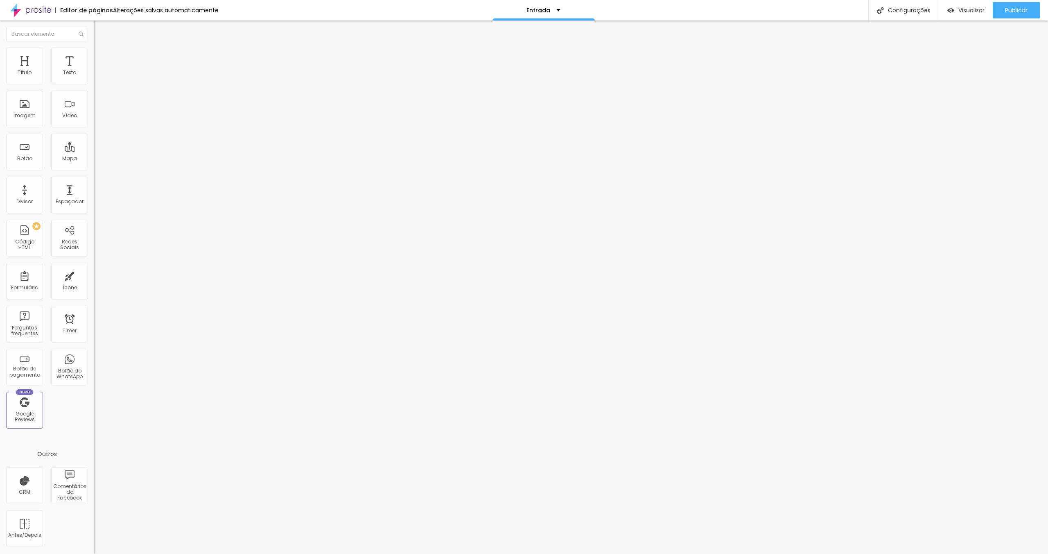
type input "236"
drag, startPoint x: 17, startPoint y: 94, endPoint x: 26, endPoint y: 99, distance: 10.4
click at [94, 275] on input "range" at bounding box center [120, 278] width 53 height 7
click at [94, 48] on li "Conteúdo" at bounding box center [141, 43] width 94 height 8
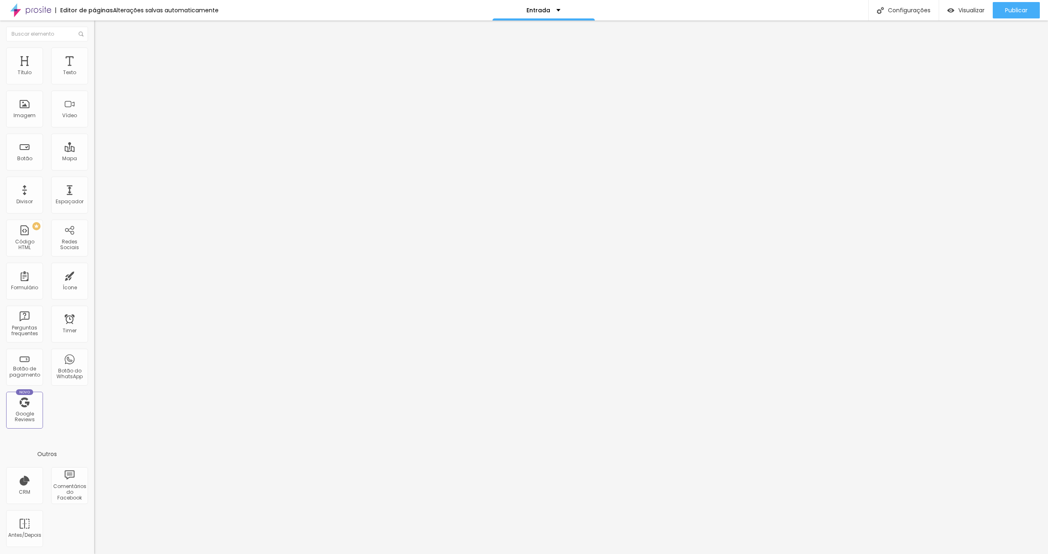
click at [94, 50] on img at bounding box center [97, 51] width 7 height 7
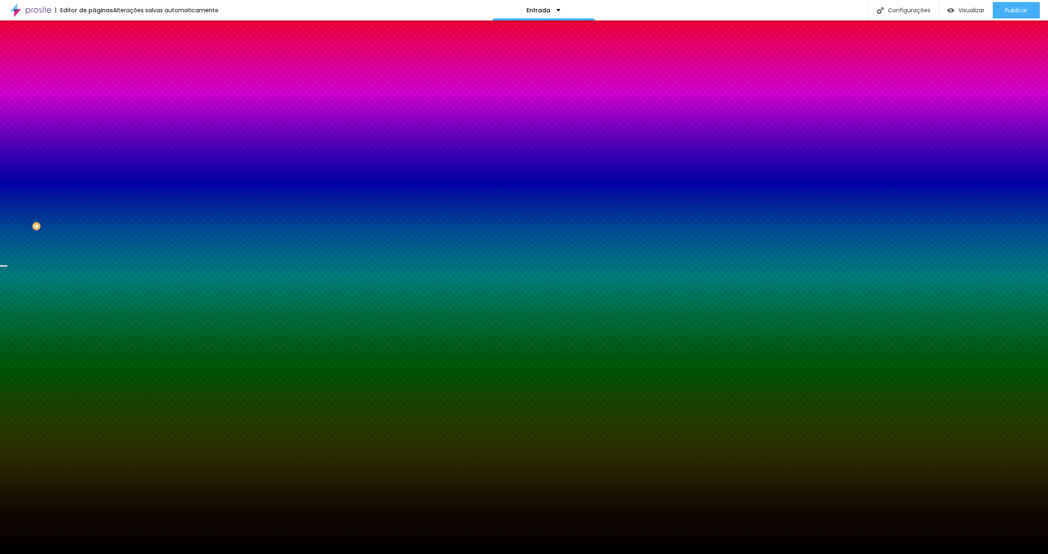
click at [100, 29] on img "button" at bounding box center [103, 30] width 7 height 7
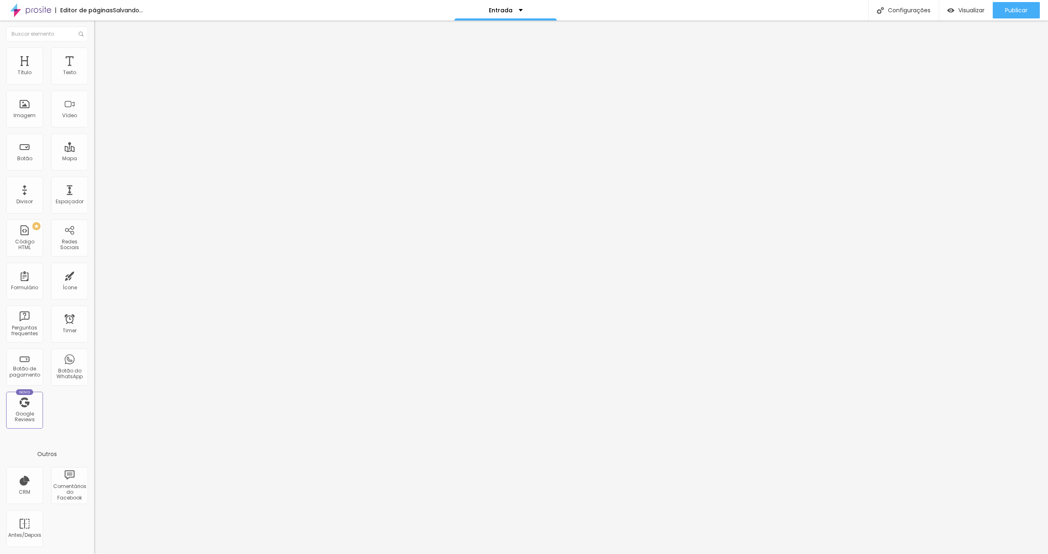
click at [94, 70] on span "Trocar imagem" at bounding box center [116, 66] width 45 height 7
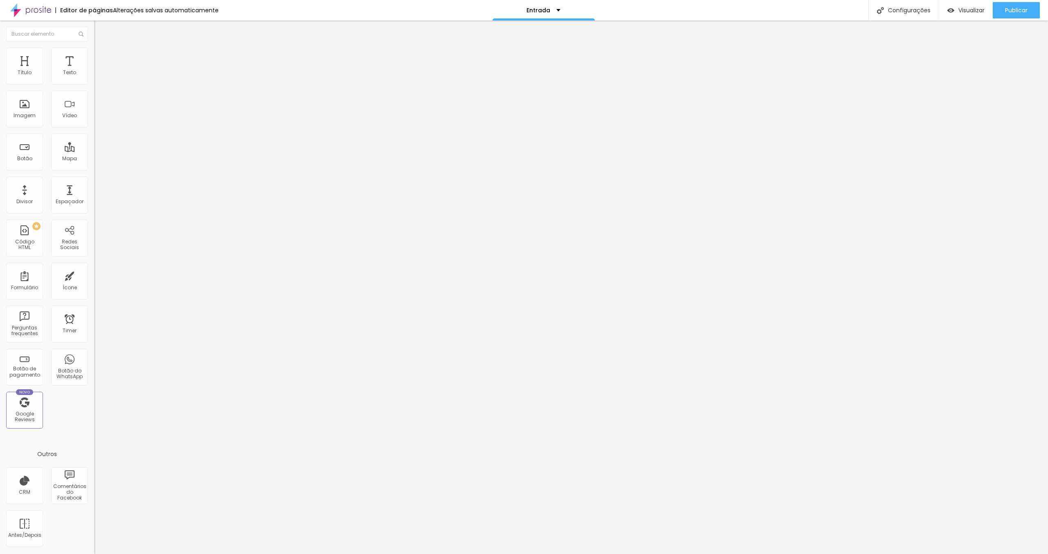
click at [94, 50] on li "Estilo" at bounding box center [141, 52] width 94 height 8
drag, startPoint x: 22, startPoint y: 87, endPoint x: 31, endPoint y: 90, distance: 9.3
click at [94, 84] on input "range" at bounding box center [120, 80] width 53 height 7
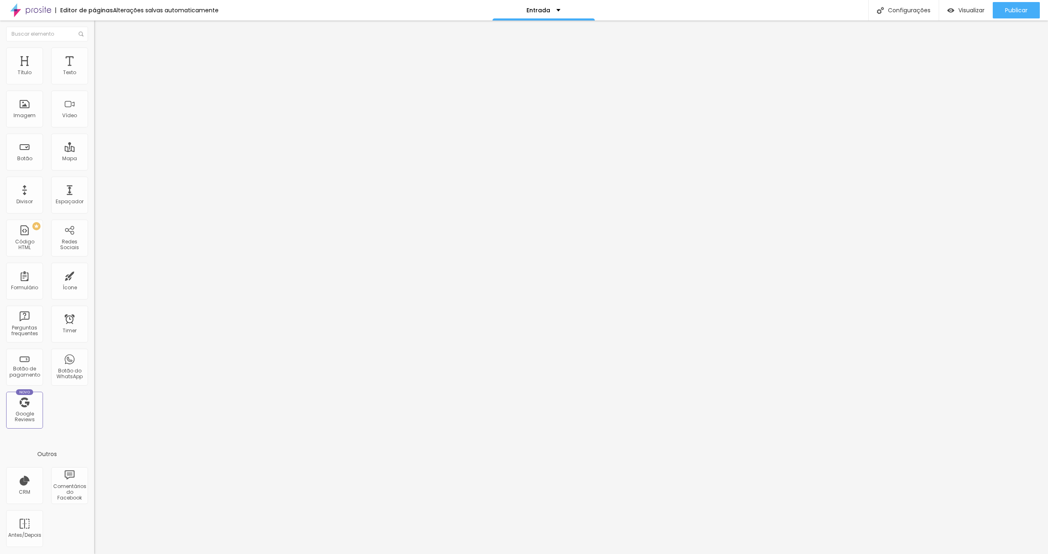
click at [94, 50] on img at bounding box center [97, 51] width 7 height 7
drag, startPoint x: 29, startPoint y: 88, endPoint x: 17, endPoint y: 91, distance: 12.8
click at [94, 84] on input "range" at bounding box center [120, 80] width 53 height 7
click at [94, 54] on li "Estilo" at bounding box center [141, 52] width 94 height 8
click at [94, 84] on input "range" at bounding box center [120, 80] width 53 height 7
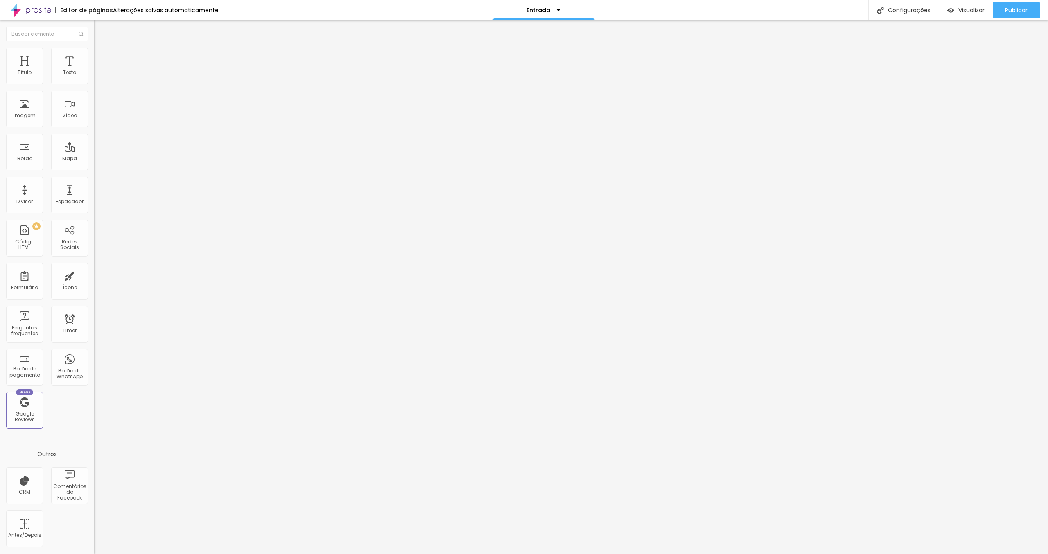
click at [94, 128] on span "1:1 Quadrado" at bounding box center [110, 124] width 32 height 7
click at [94, 138] on span "Padrão" at bounding box center [103, 134] width 18 height 7
click at [94, 133] on span "Cinema" at bounding box center [104, 129] width 20 height 7
click at [94, 141] on span "Padrão" at bounding box center [103, 137] width 18 height 7
click at [94, 150] on div "Original" at bounding box center [141, 147] width 94 height 5
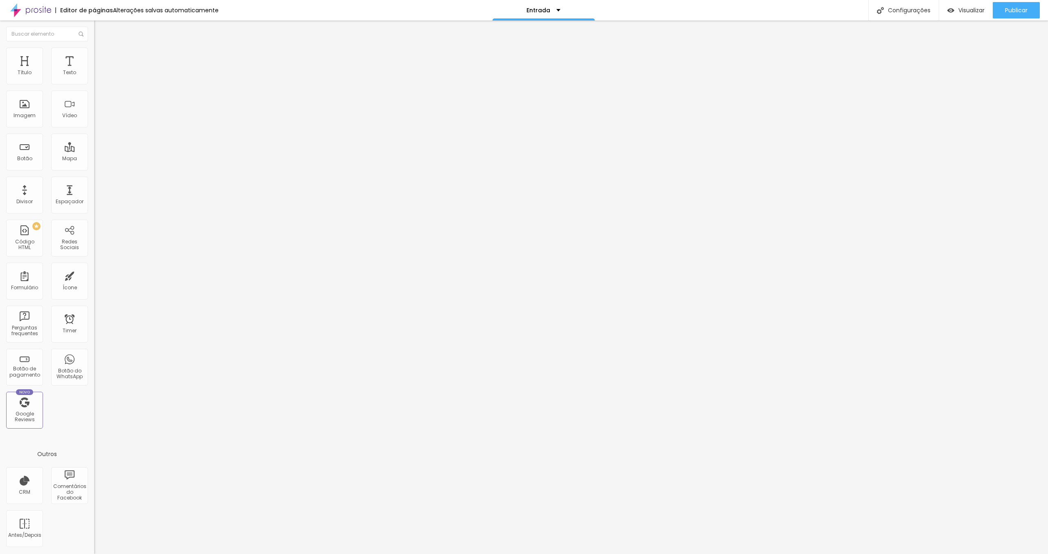
click at [94, 128] on span "1:1 Quadrado" at bounding box center [110, 124] width 32 height 7
click at [94, 151] on span "Original" at bounding box center [104, 147] width 20 height 7
click at [94, 150] on div "Proporção Original Cinema 16:9 Padrão 4:3 Quadrado 1:1 Original" at bounding box center [141, 134] width 94 height 32
click at [94, 128] on span "Original" at bounding box center [104, 124] width 20 height 7
click at [94, 133] on span "Cinema" at bounding box center [104, 129] width 20 height 7
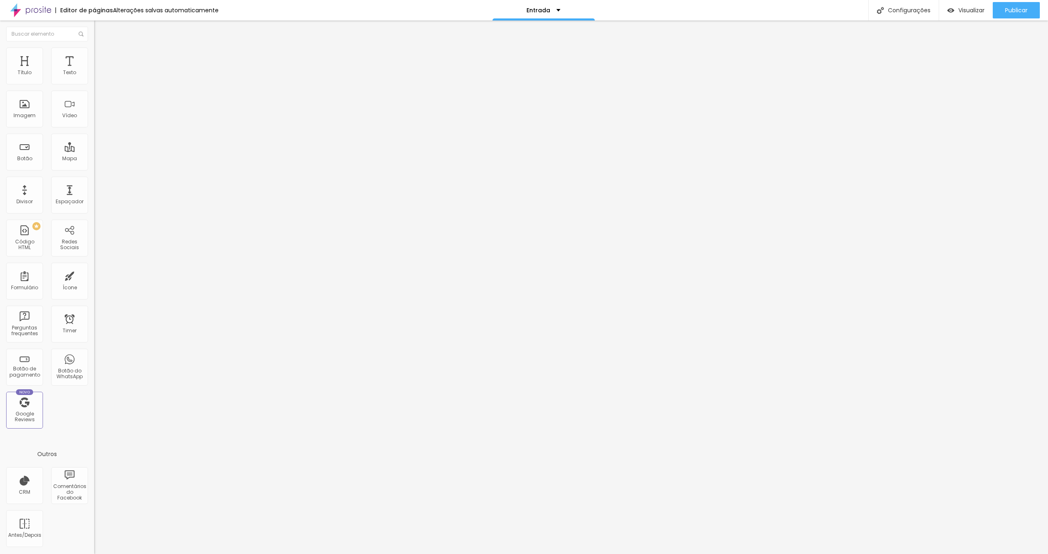
click at [94, 128] on span "16:9 Cinema" at bounding box center [109, 124] width 31 height 7
click at [94, 141] on span "Padrão" at bounding box center [103, 137] width 18 height 7
click at [94, 146] on span "Quadrado" at bounding box center [107, 142] width 27 height 7
click at [94, 54] on li "Estilo" at bounding box center [141, 52] width 94 height 8
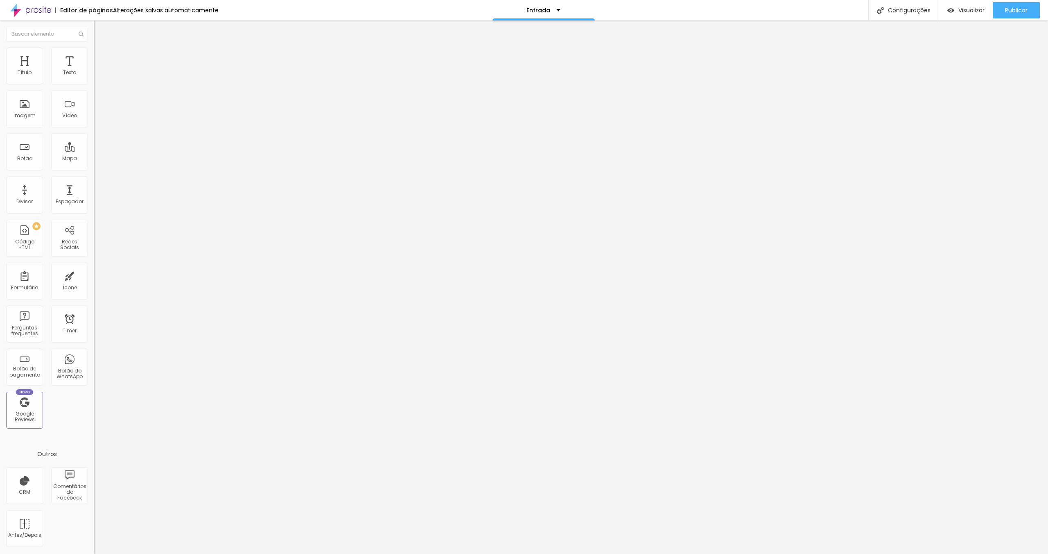
click at [94, 56] on img at bounding box center [97, 59] width 7 height 7
click at [94, 128] on span "Original" at bounding box center [104, 124] width 20 height 7
click at [94, 143] on span "Quadrado" at bounding box center [107, 139] width 27 height 7
click at [97, 76] on icon "button" at bounding box center [99, 73] width 5 height 5
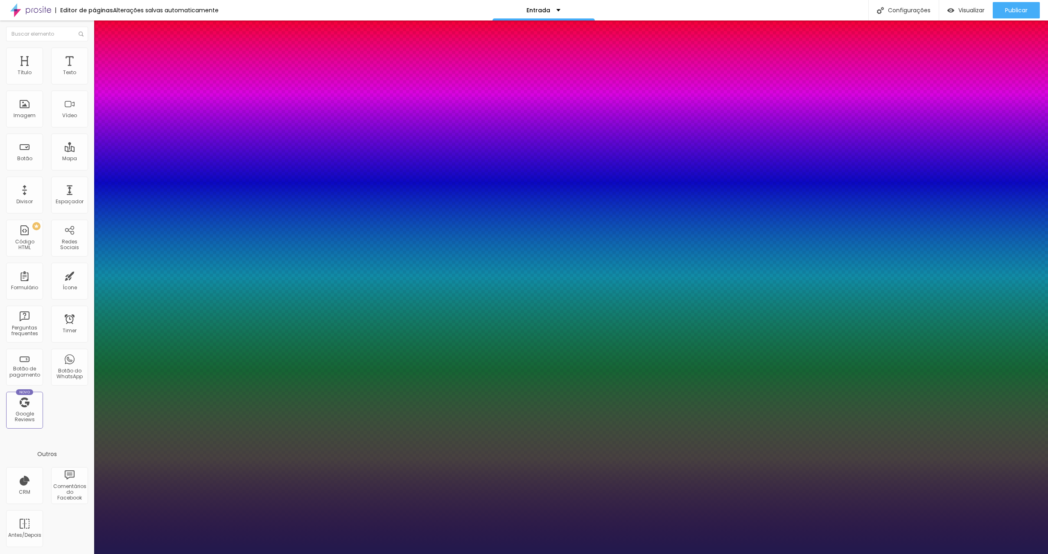
click at [88, 553] on select "AbrilFatface-Regular Actor-Regular Alegreya AlegreyaBlack Alice Allan-Bold Alla…" at bounding box center [44, 563] width 88 height 9
drag, startPoint x: 115, startPoint y: 139, endPoint x: 119, endPoint y: 139, distance: 4.5
click at [88, 553] on select "AbrilFatface-Regular Actor-Regular Alegreya AlegreyaBlack Alice Allan-Bold Alla…" at bounding box center [44, 563] width 88 height 9
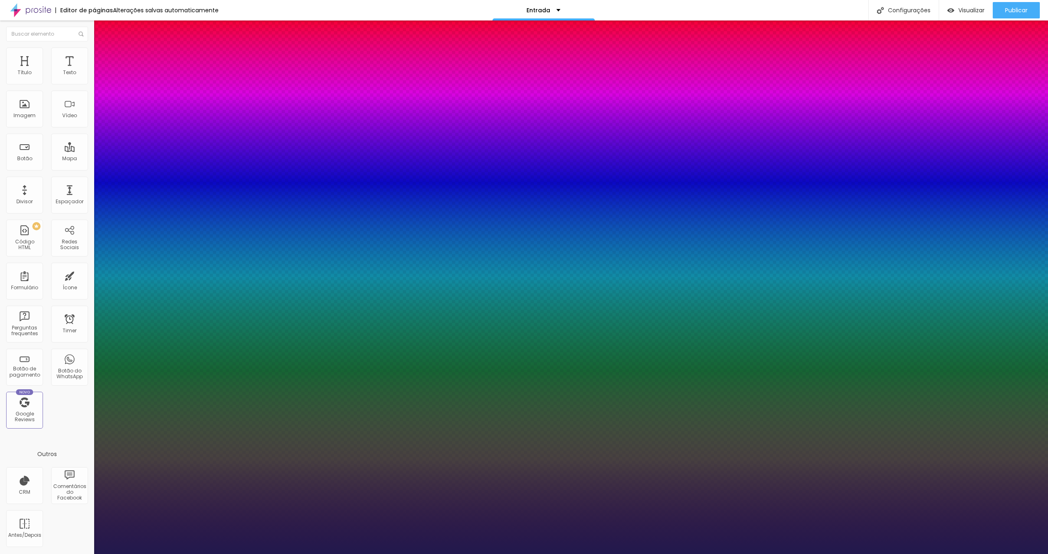
click at [411, 553] on div at bounding box center [524, 554] width 1048 height 0
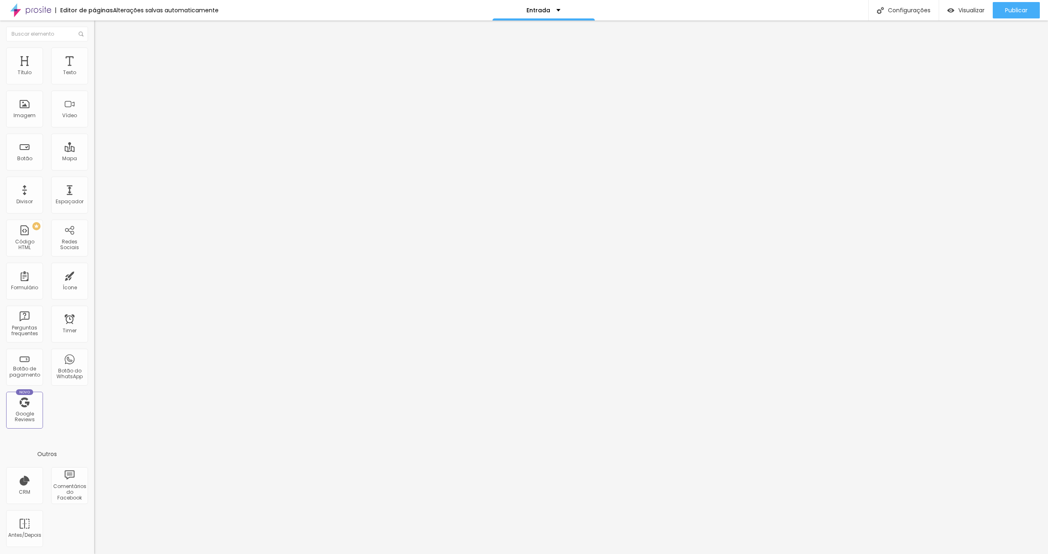
click at [102, 57] on span "Avançado" at bounding box center [115, 53] width 27 height 7
drag, startPoint x: 23, startPoint y: 96, endPoint x: 14, endPoint y: 94, distance: 9.6
click at [94, 267] on input "range" at bounding box center [120, 270] width 53 height 7
click at [94, 52] on img at bounding box center [97, 51] width 7 height 7
click at [94, 151] on input "range" at bounding box center [120, 154] width 53 height 7
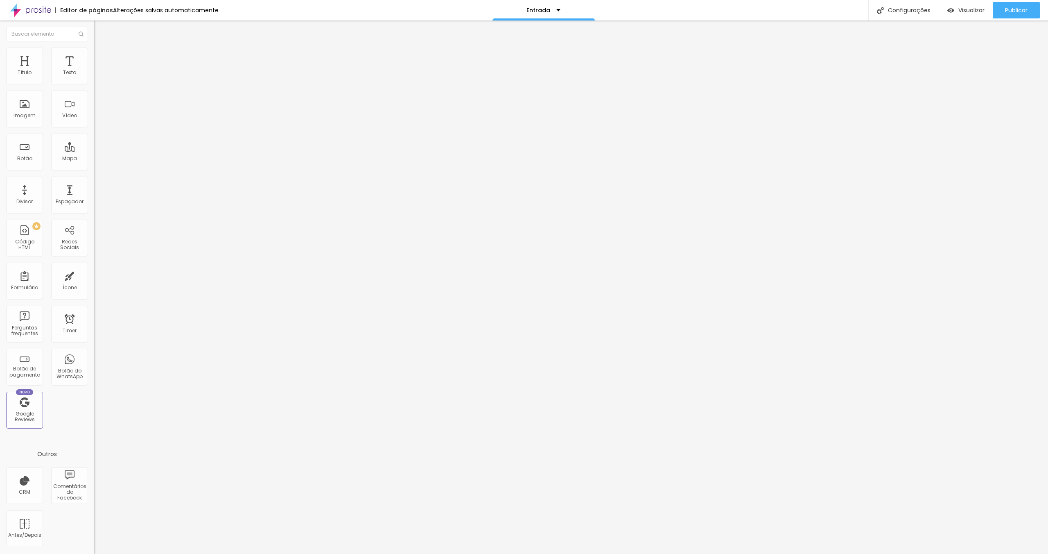
click at [94, 48] on li "Estilo" at bounding box center [141, 43] width 94 height 8
click at [97, 76] on icon "button" at bounding box center [99, 73] width 5 height 5
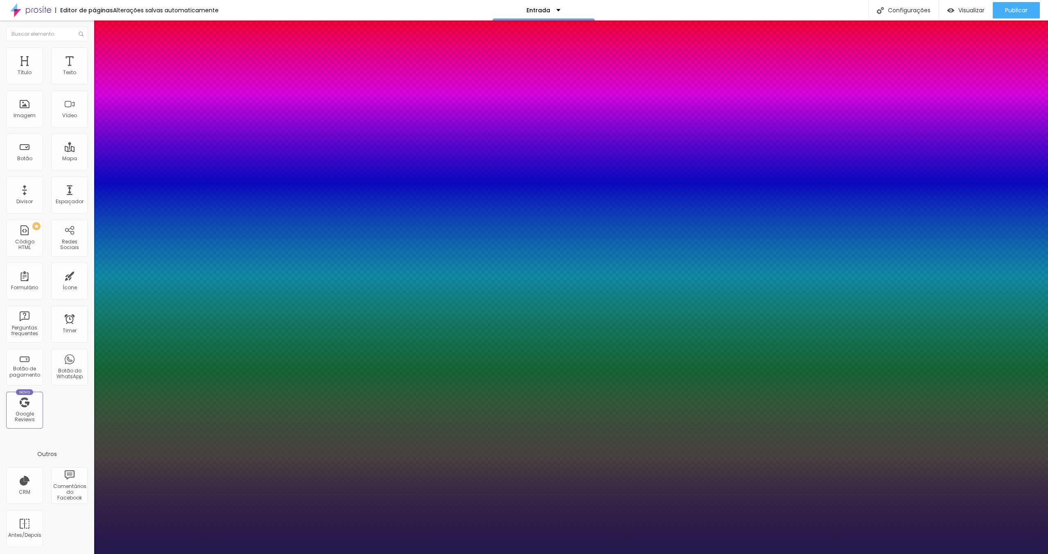
click at [88, 553] on select "AbrilFatface-Regular Actor-Regular Alegreya AlegreyaBlack Alice Allan-Bold Alla…" at bounding box center [44, 563] width 88 height 9
click at [346, 553] on div at bounding box center [524, 554] width 1048 height 0
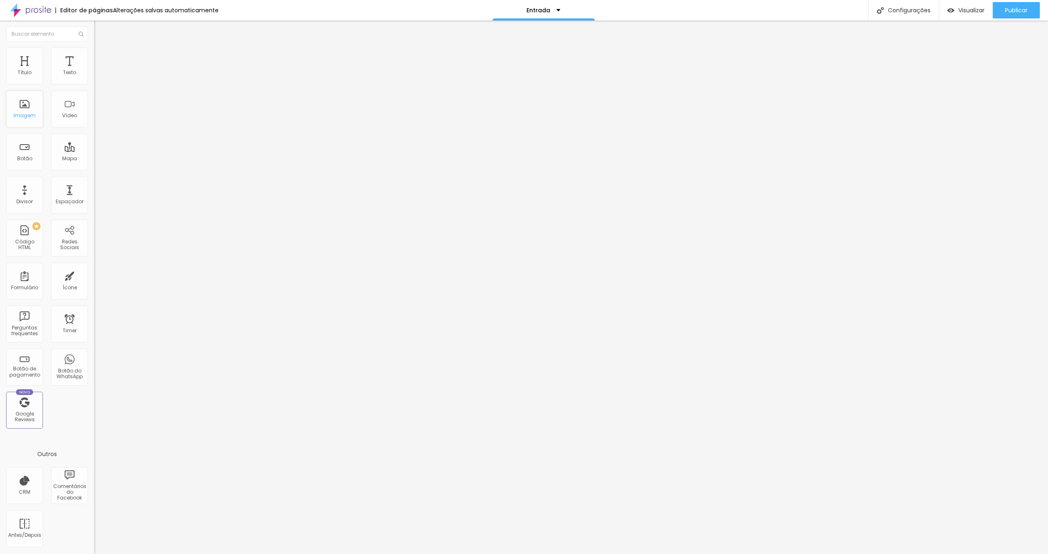
click at [29, 104] on div "Imagem" at bounding box center [24, 108] width 37 height 37
click at [100, 32] on img "button" at bounding box center [103, 30] width 7 height 7
click at [24, 110] on div "Imagem" at bounding box center [24, 108] width 37 height 37
click at [94, 70] on span "Adicionar imagem" at bounding box center [120, 66] width 53 height 7
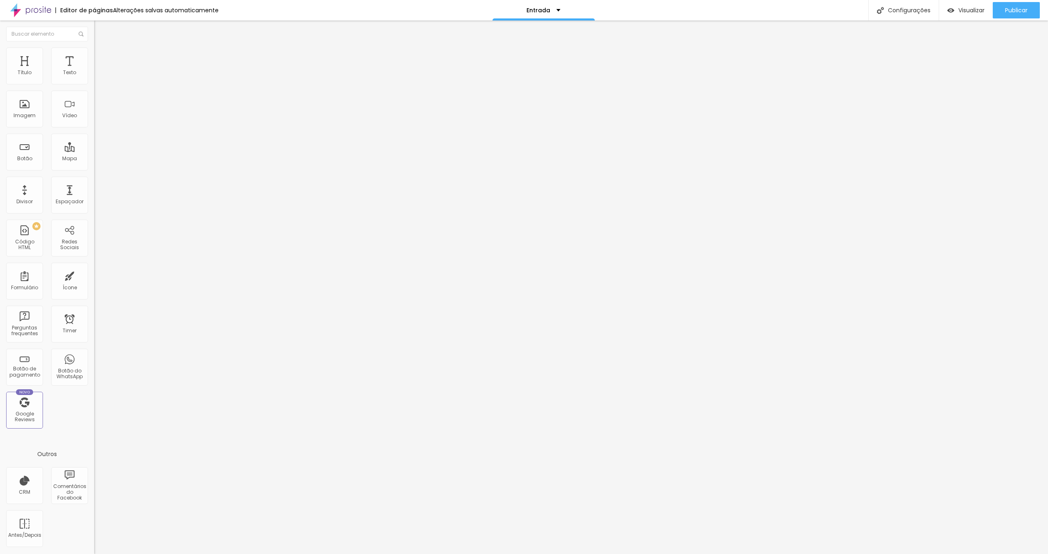
click at [94, 128] on span "Original" at bounding box center [104, 124] width 20 height 7
click at [94, 143] on span "Quadrado" at bounding box center [107, 139] width 27 height 7
click at [94, 55] on ul "Conteúdo Estilo Avançado" at bounding box center [141, 51] width 94 height 25
click at [102, 54] on span "Estilo" at bounding box center [108, 53] width 13 height 7
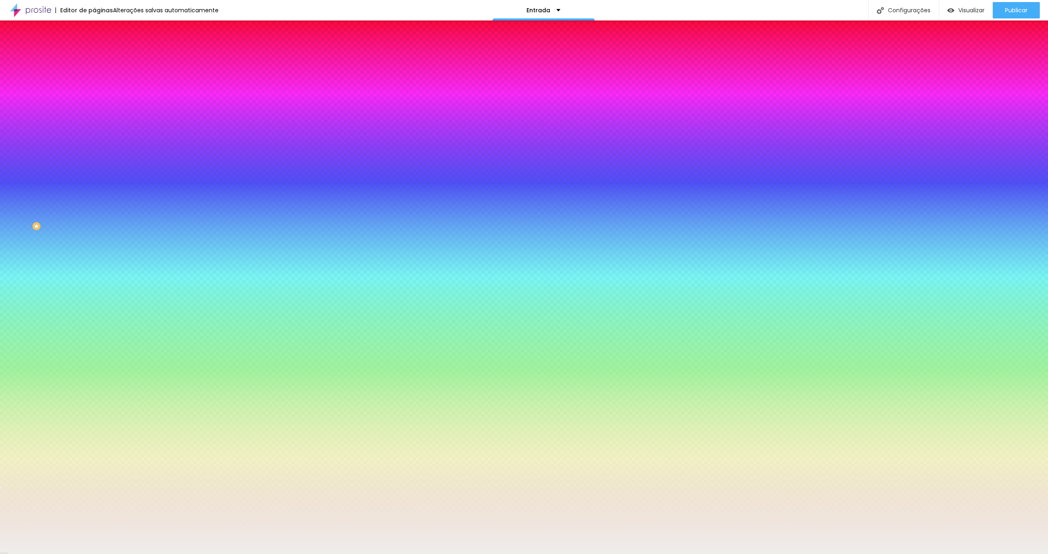
click at [94, 56] on li "Avançado" at bounding box center [141, 60] width 94 height 8
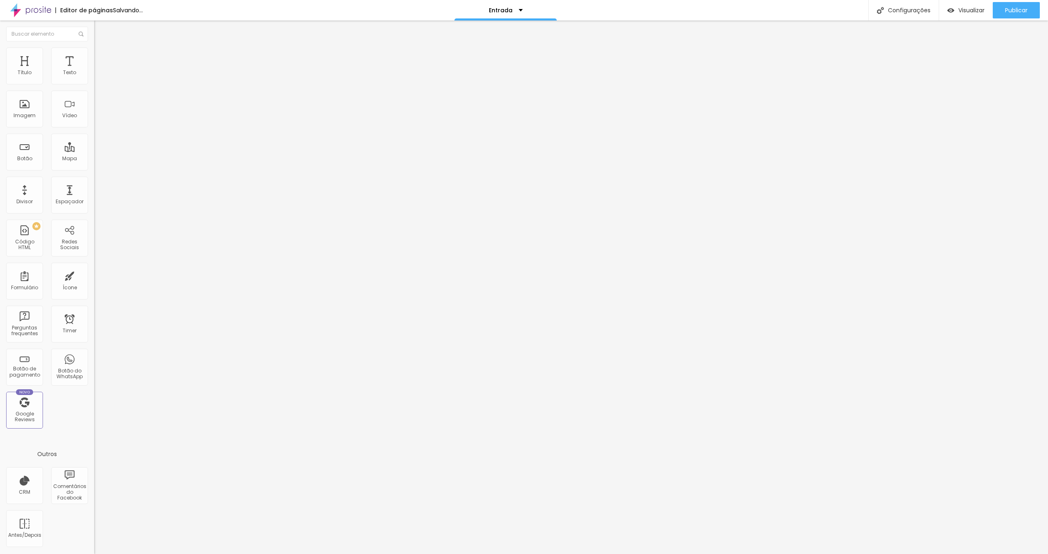
drag, startPoint x: 51, startPoint y: 80, endPoint x: 0, endPoint y: 81, distance: 50.8
click at [94, 159] on input "range" at bounding box center [120, 162] width 53 height 7
click at [94, 357] on div at bounding box center [141, 357] width 94 height 0
